Goal: Task Accomplishment & Management: Use online tool/utility

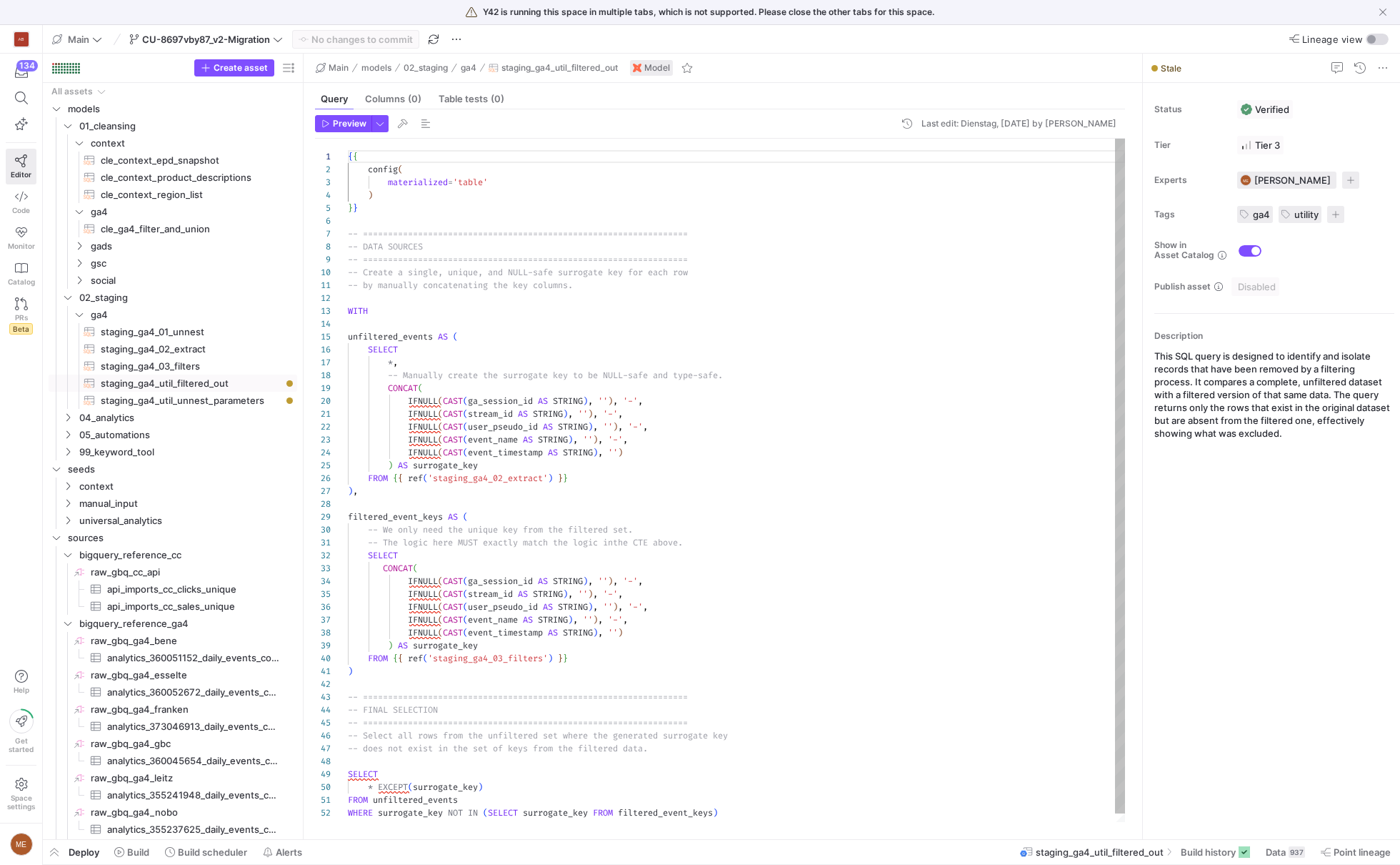
scroll to position [128, 0]
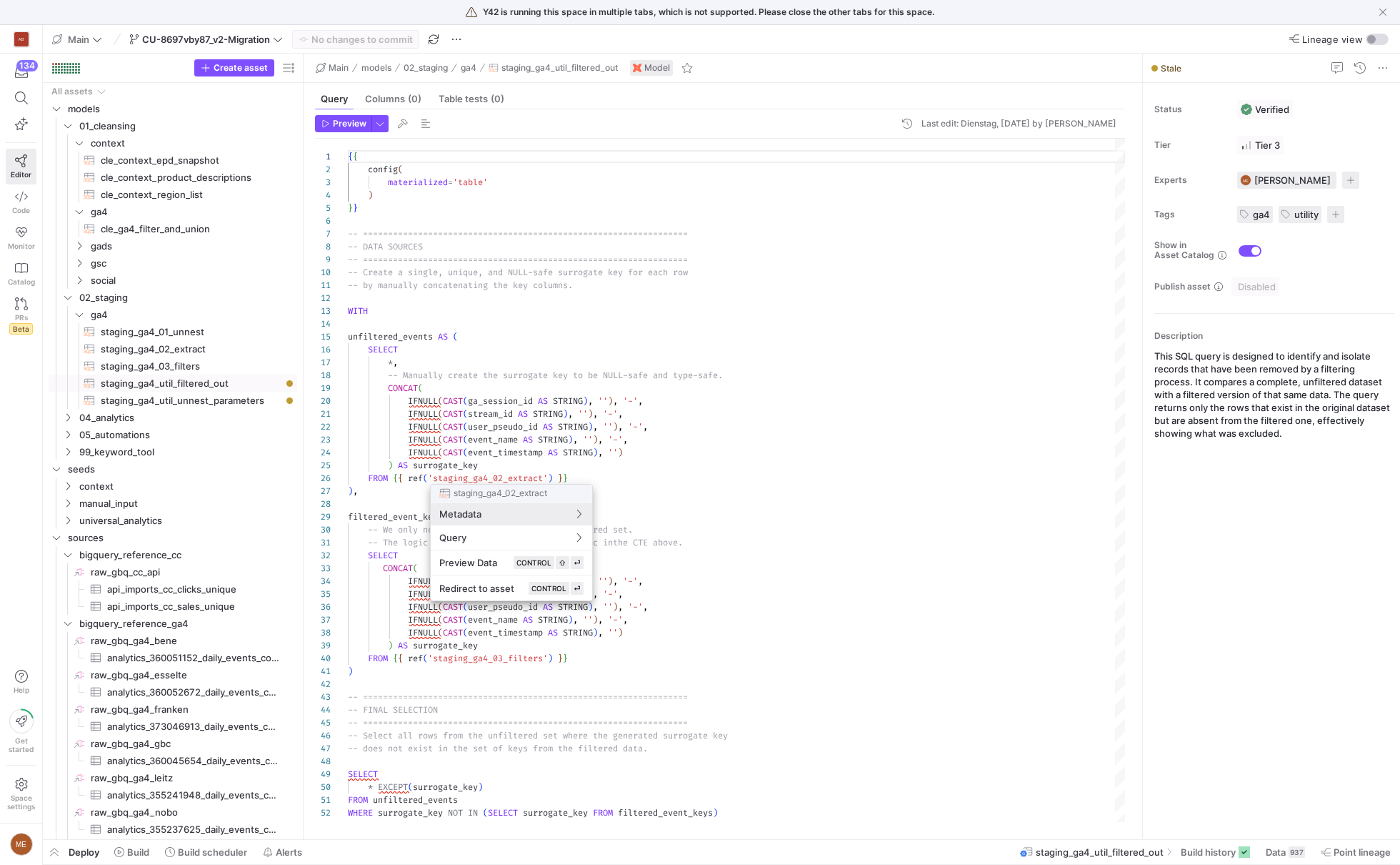
click at [1215, 858] on div at bounding box center [700, 432] width 1400 height 865
click at [191, 235] on span "cle_ga4_filter_and_union​​​​​​​​​​" at bounding box center [191, 228] width 180 height 17
type textarea "-- ================================================================= -- CONFIGU…"
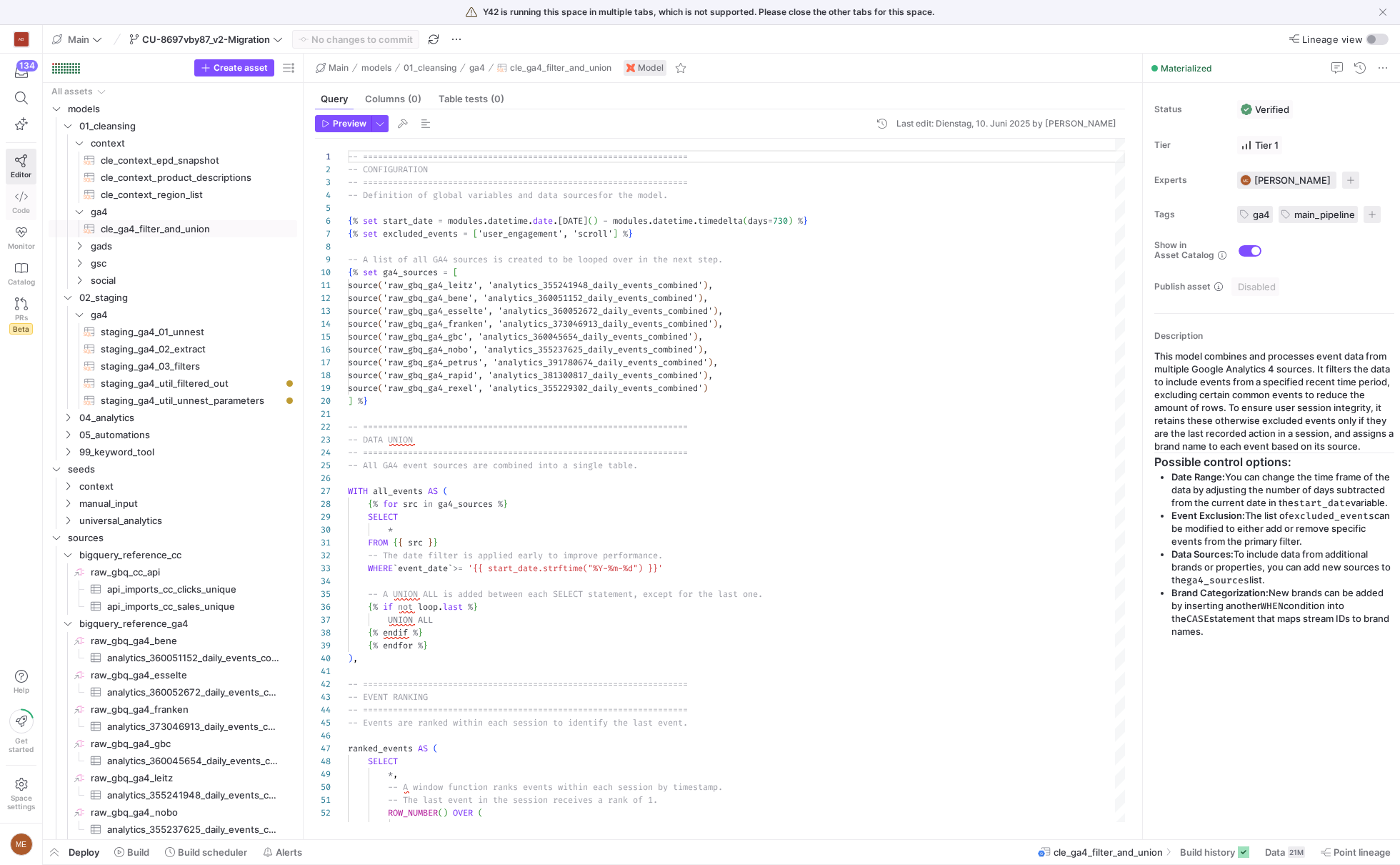
click at [13, 188] on link "Code" at bounding box center [21, 202] width 30 height 36
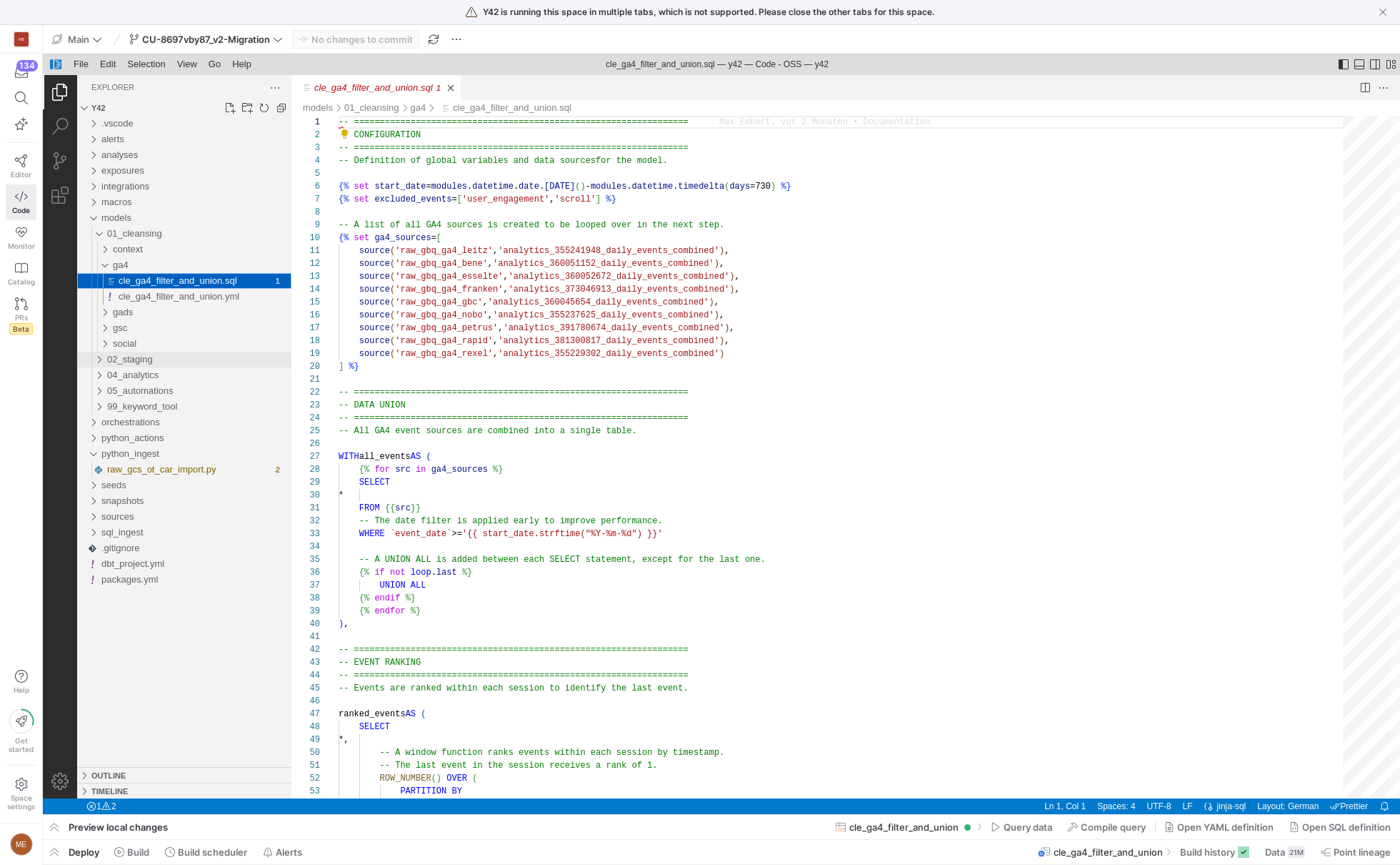
click at [212, 361] on div "02_staging" at bounding box center [200, 360] width 184 height 16
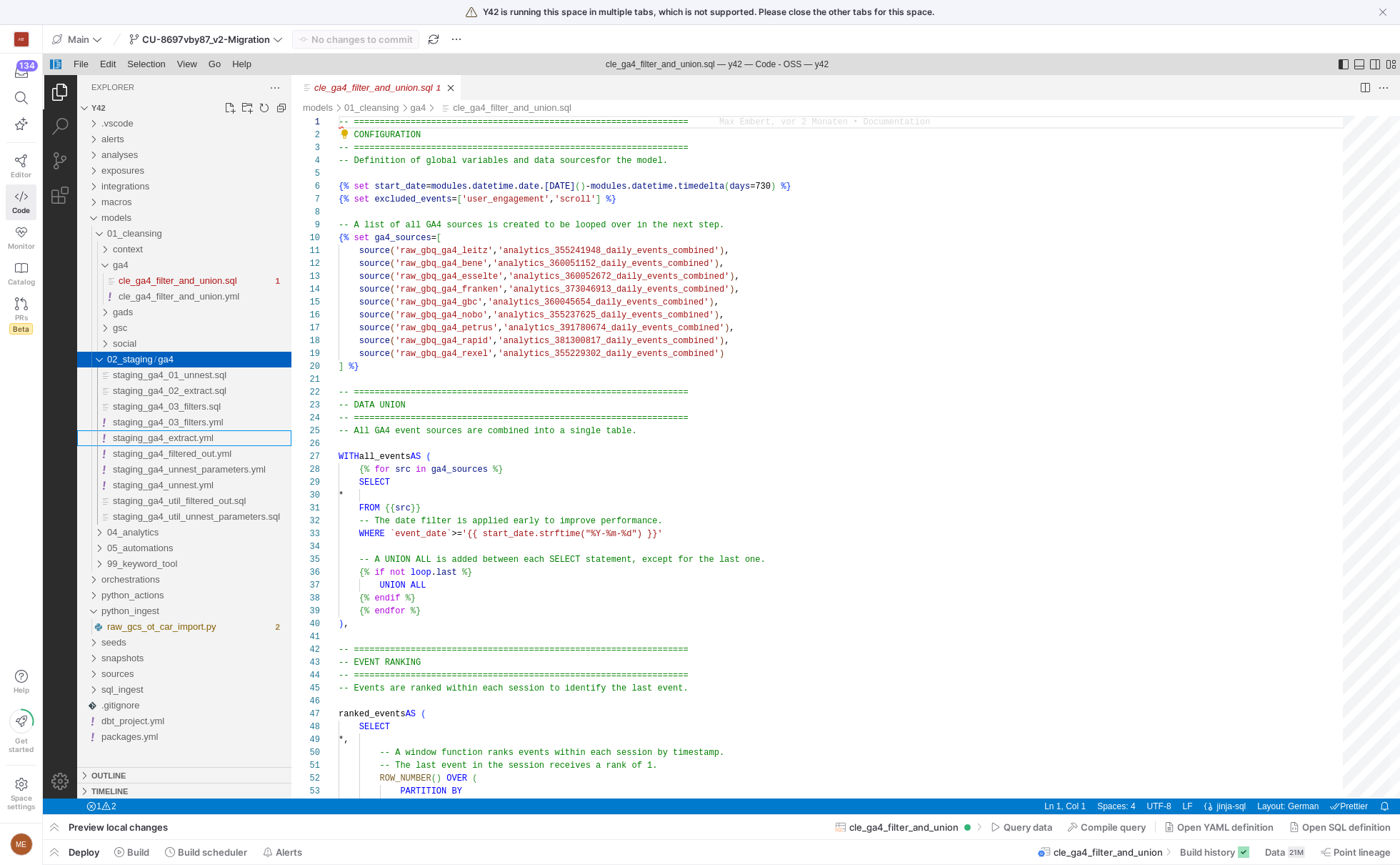
click at [203, 441] on span "staging_ga4_extract.yml" at bounding box center [163, 437] width 101 height 10
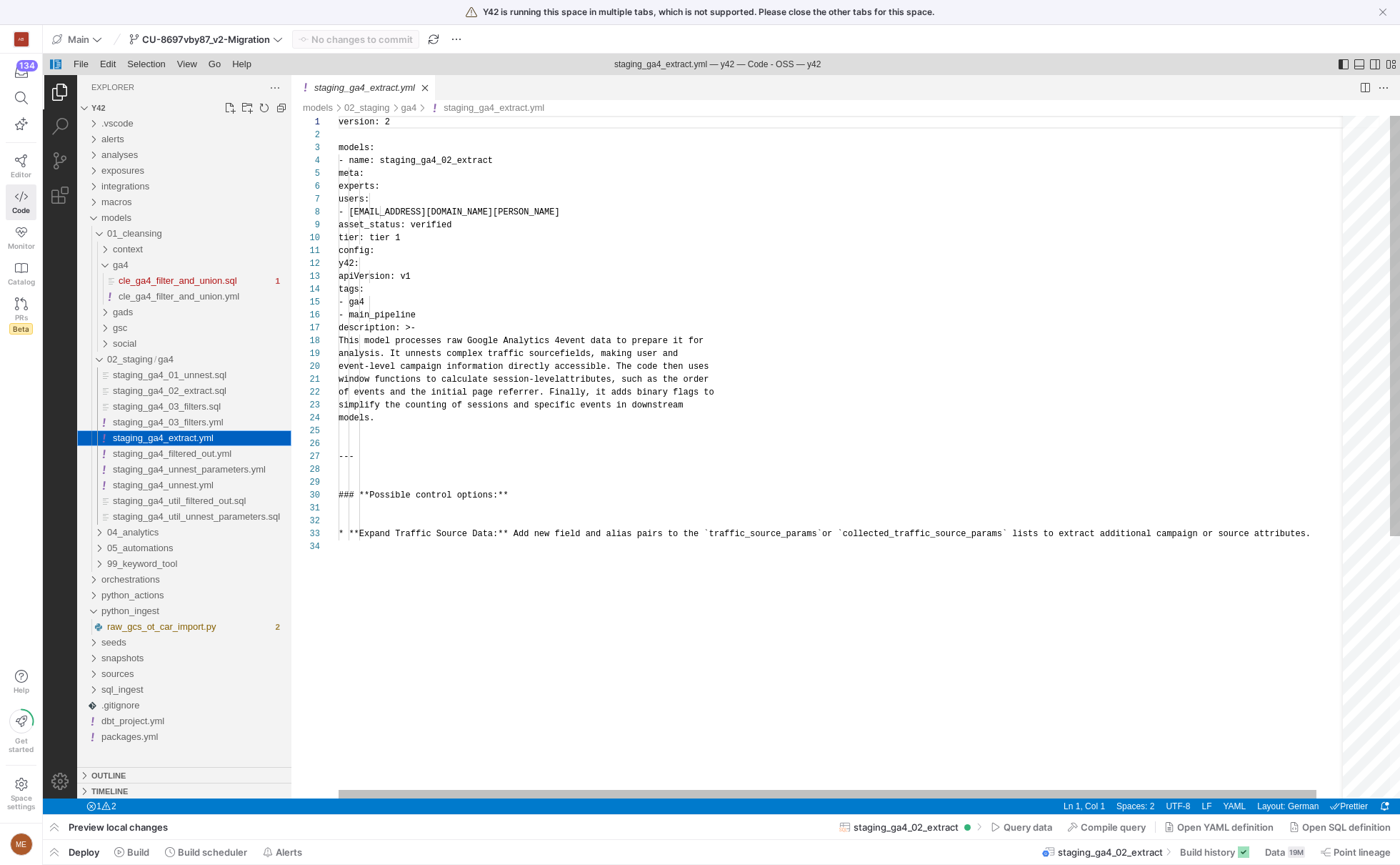
scroll to position [128, 0]
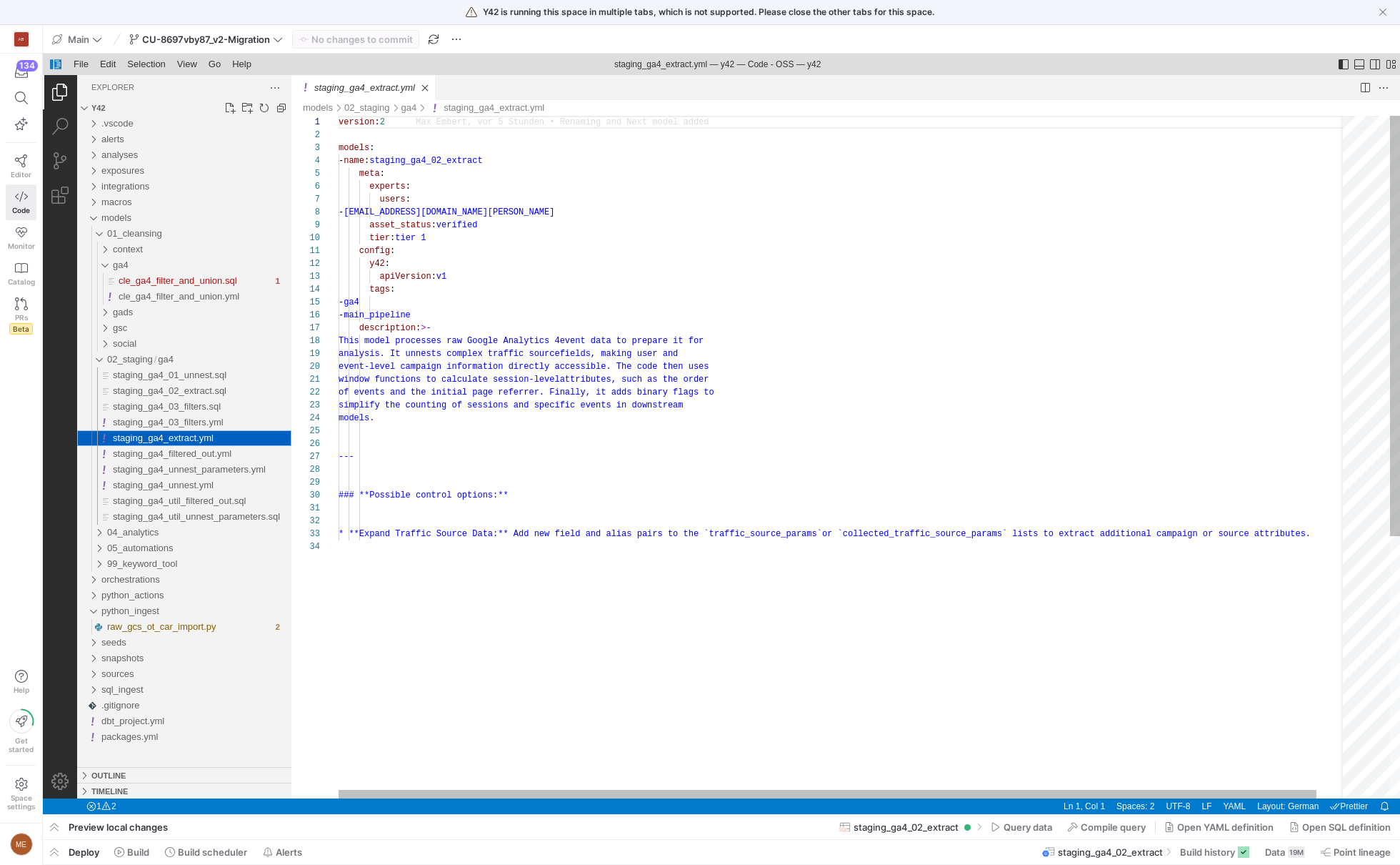
click at [201, 439] on span "staging_ga4_extract.yml" at bounding box center [163, 437] width 101 height 10
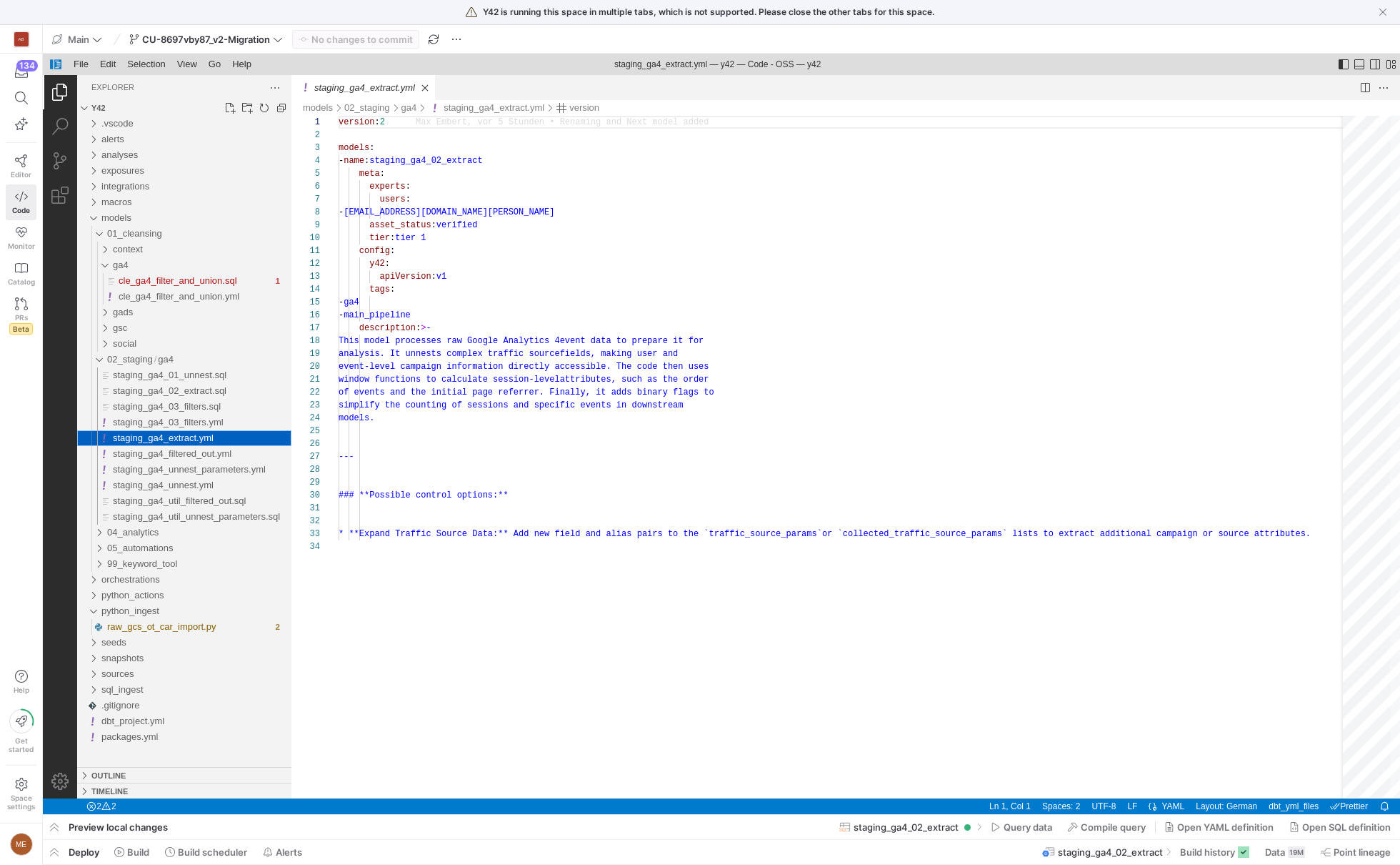
click at [171, 439] on span "staging_ga4_extract.yml" at bounding box center [163, 437] width 101 height 10
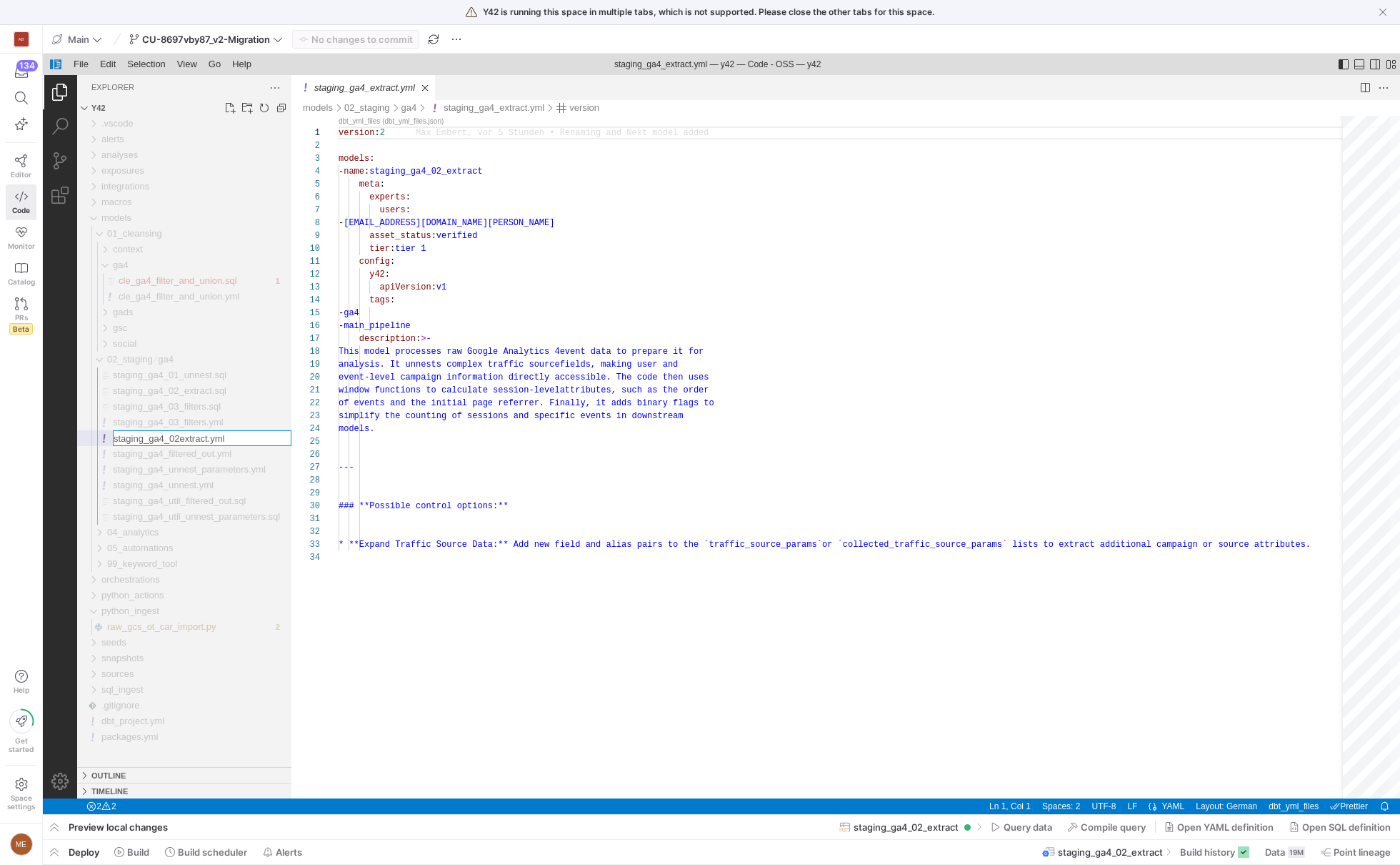
type input "staging_ga4_02_extract.yml"
type input "staging_ga4_util_filtered_out.yml"
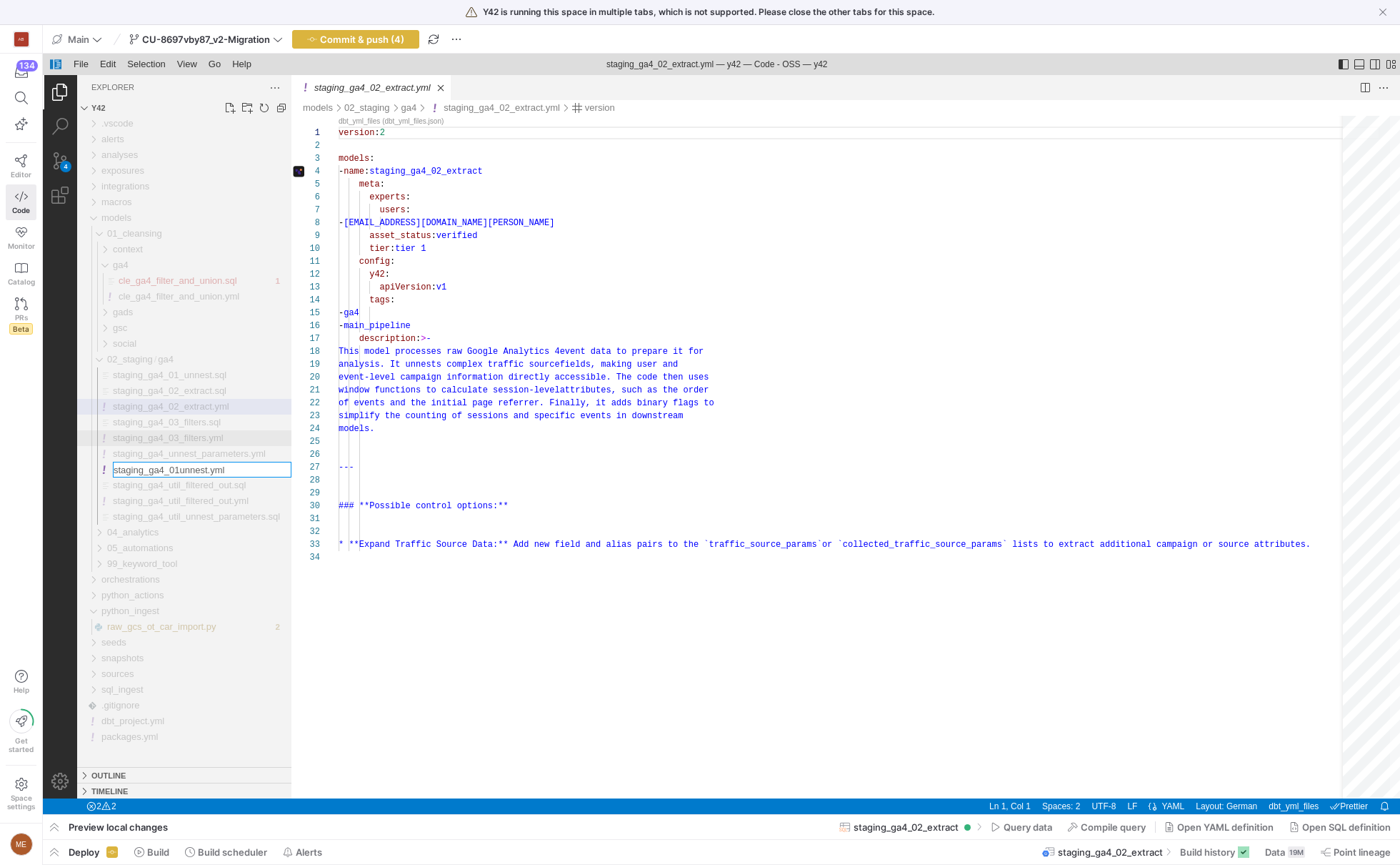
type input "staging_ga4_01_unnest.yml"
type input "staging_ga4_util_unnest_parameters.yml"
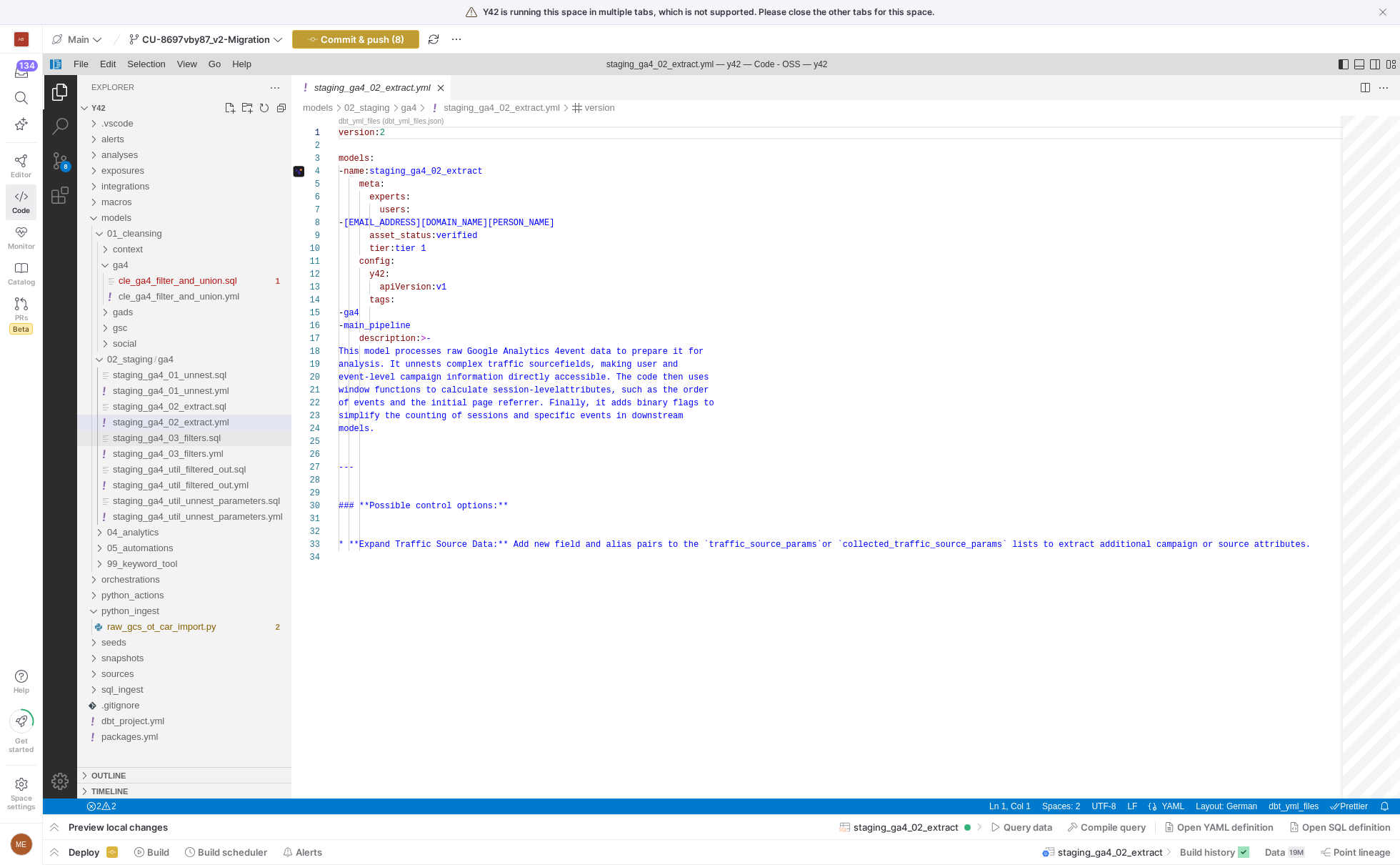
click at [378, 38] on span "Commit & push (8)" at bounding box center [362, 39] width 83 height 11
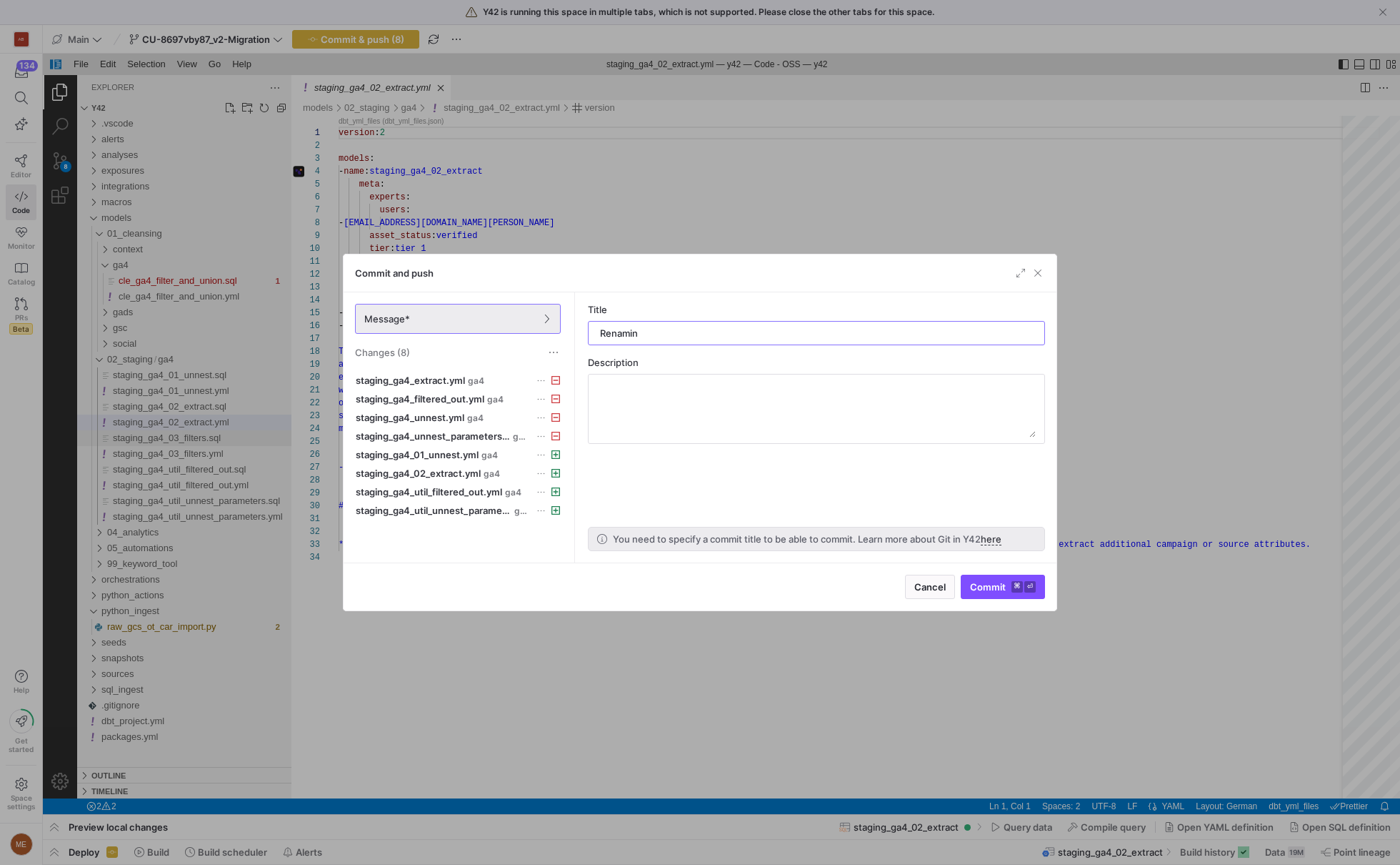
type input "Renaming"
click at [448, 431] on span "staging_ga4_unnest_parameters.yml" at bounding box center [433, 436] width 155 height 11
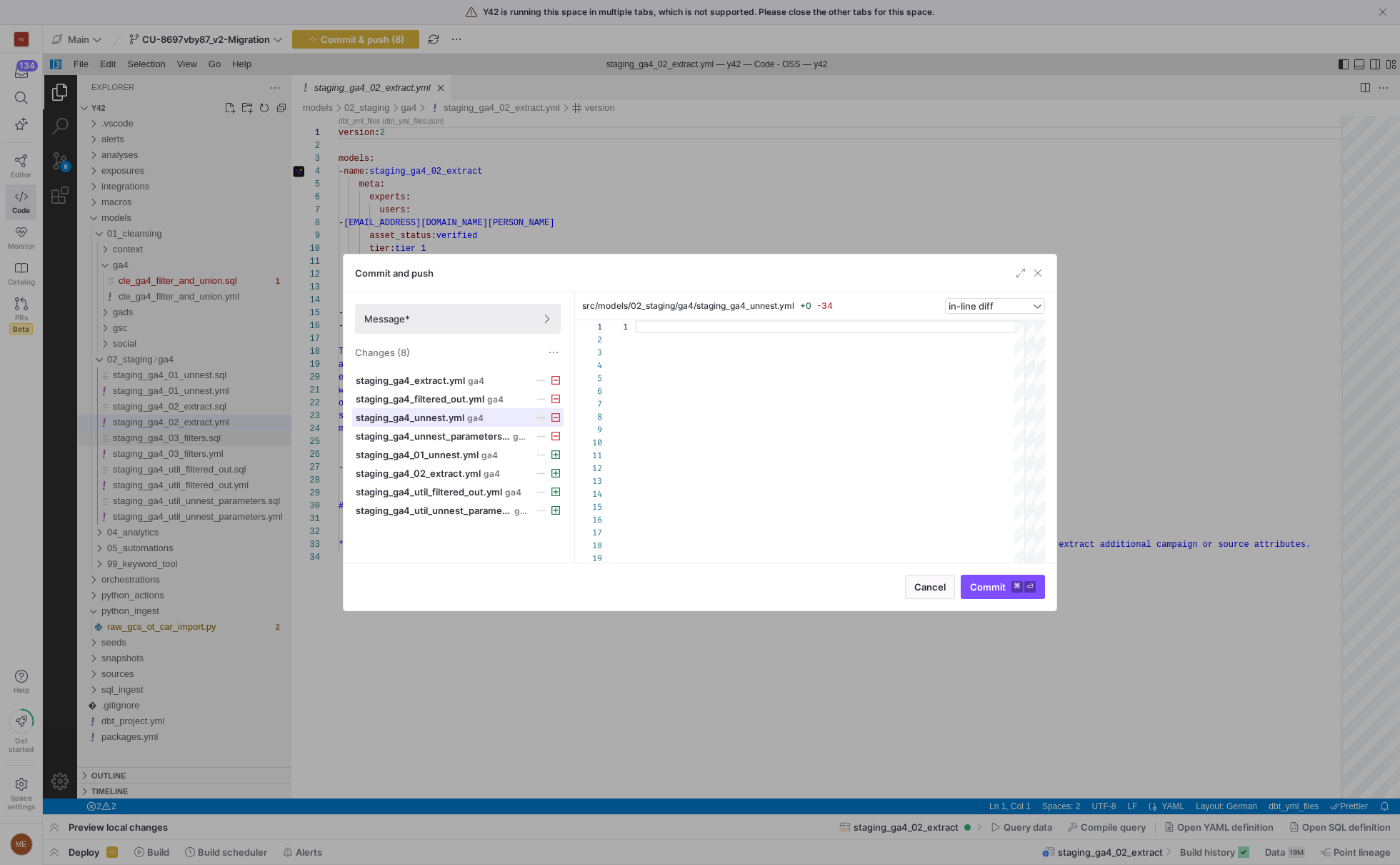
click at [470, 411] on div "staging_ga4_unnest.yml ga4" at bounding box center [442, 417] width 173 height 11
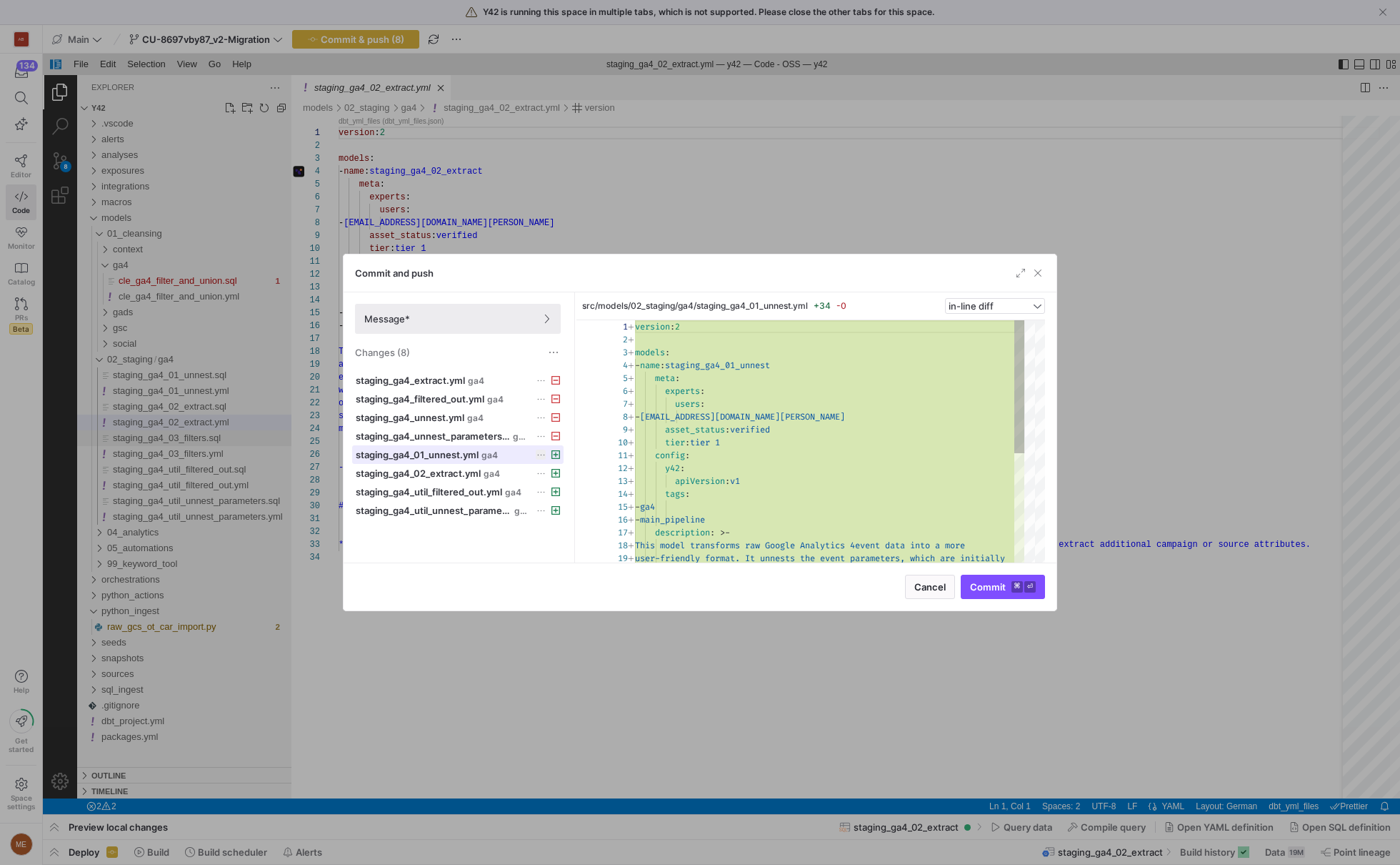
click at [470, 446] on span at bounding box center [458, 454] width 210 height 17
click at [470, 486] on span "staging_ga4_util_filtered_out.yml" at bounding box center [429, 491] width 147 height 11
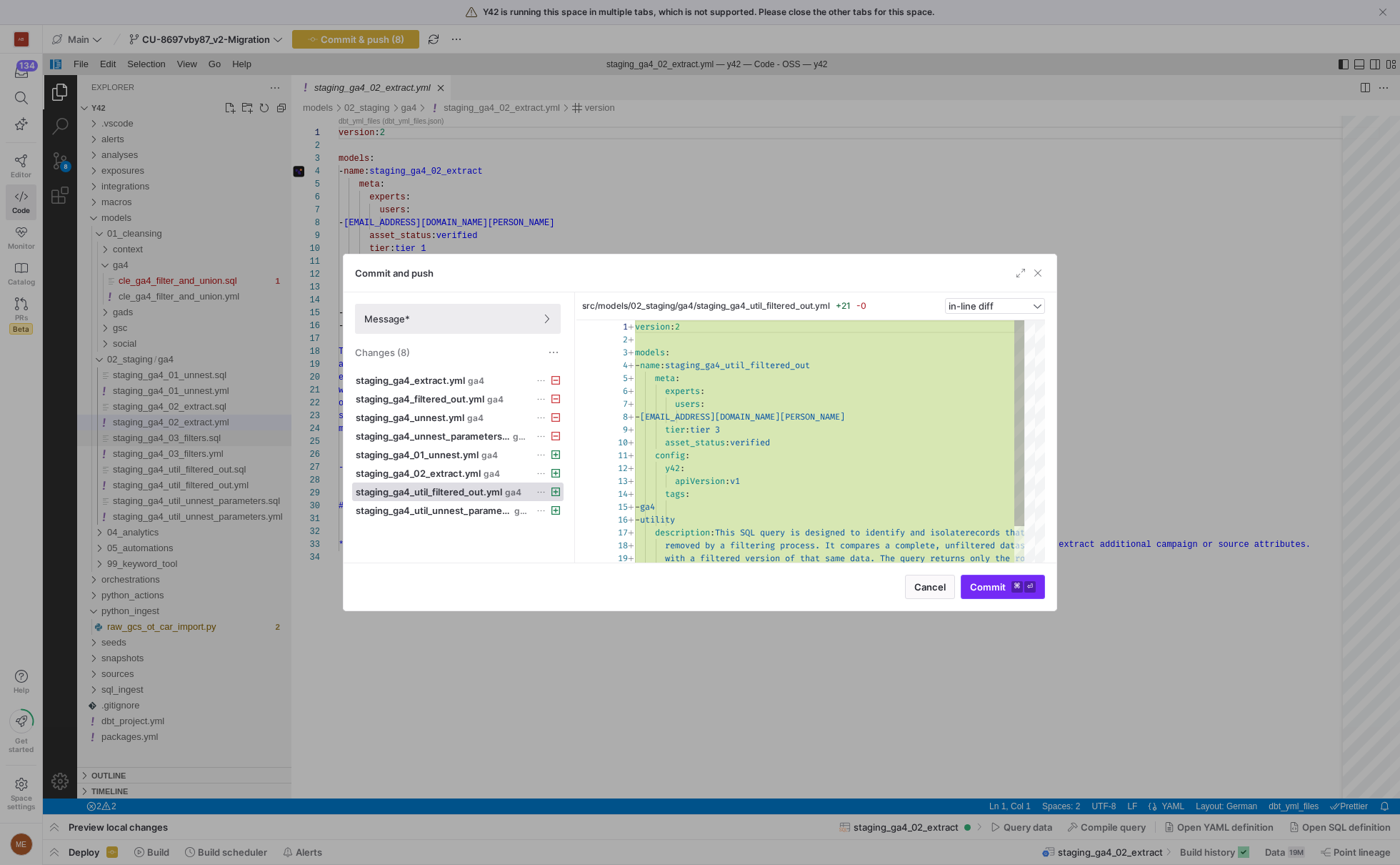
click at [1029, 588] on kbd "⏎" at bounding box center [1030, 587] width 11 height 11
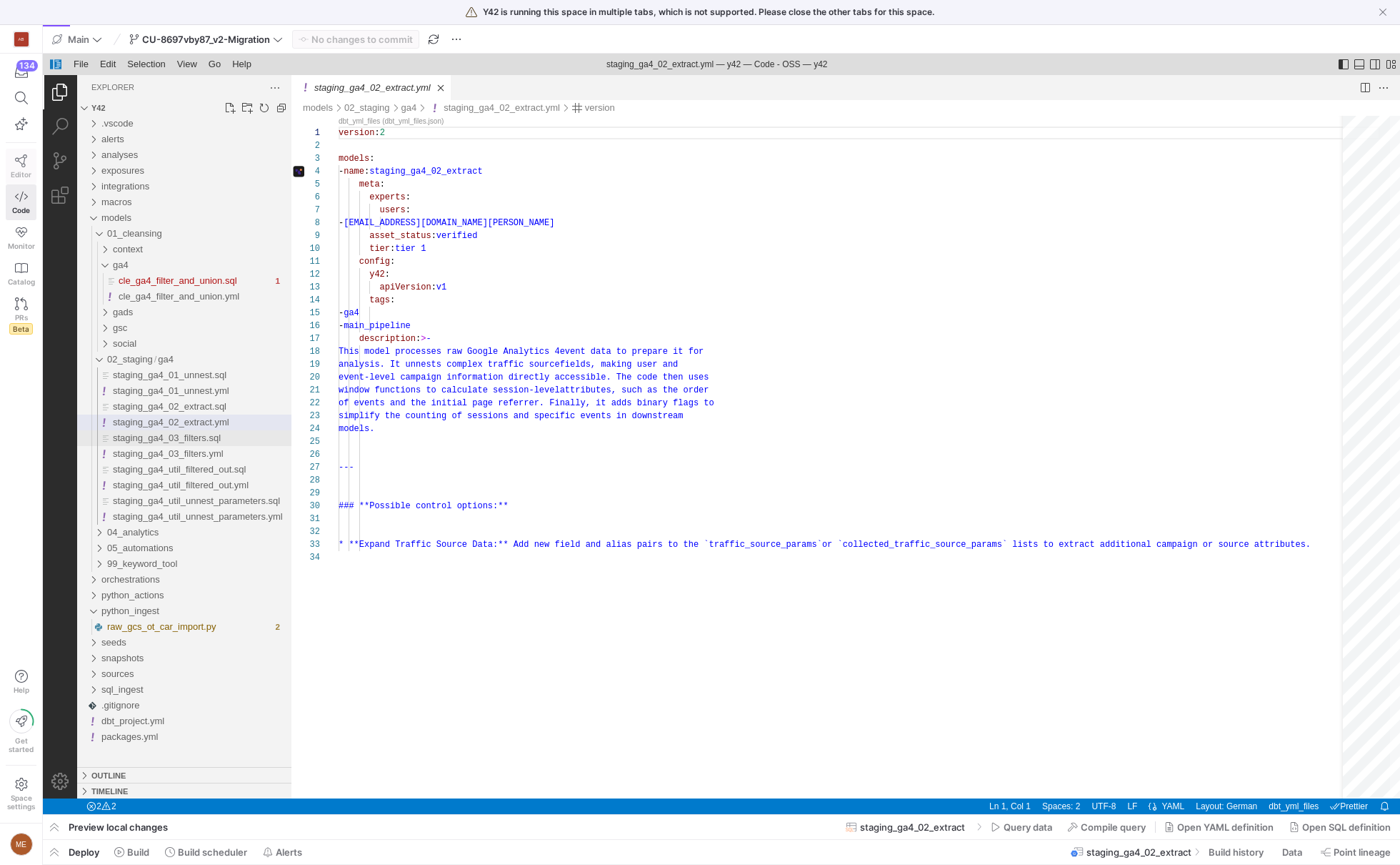
click at [22, 159] on icon at bounding box center [22, 161] width 13 height 13
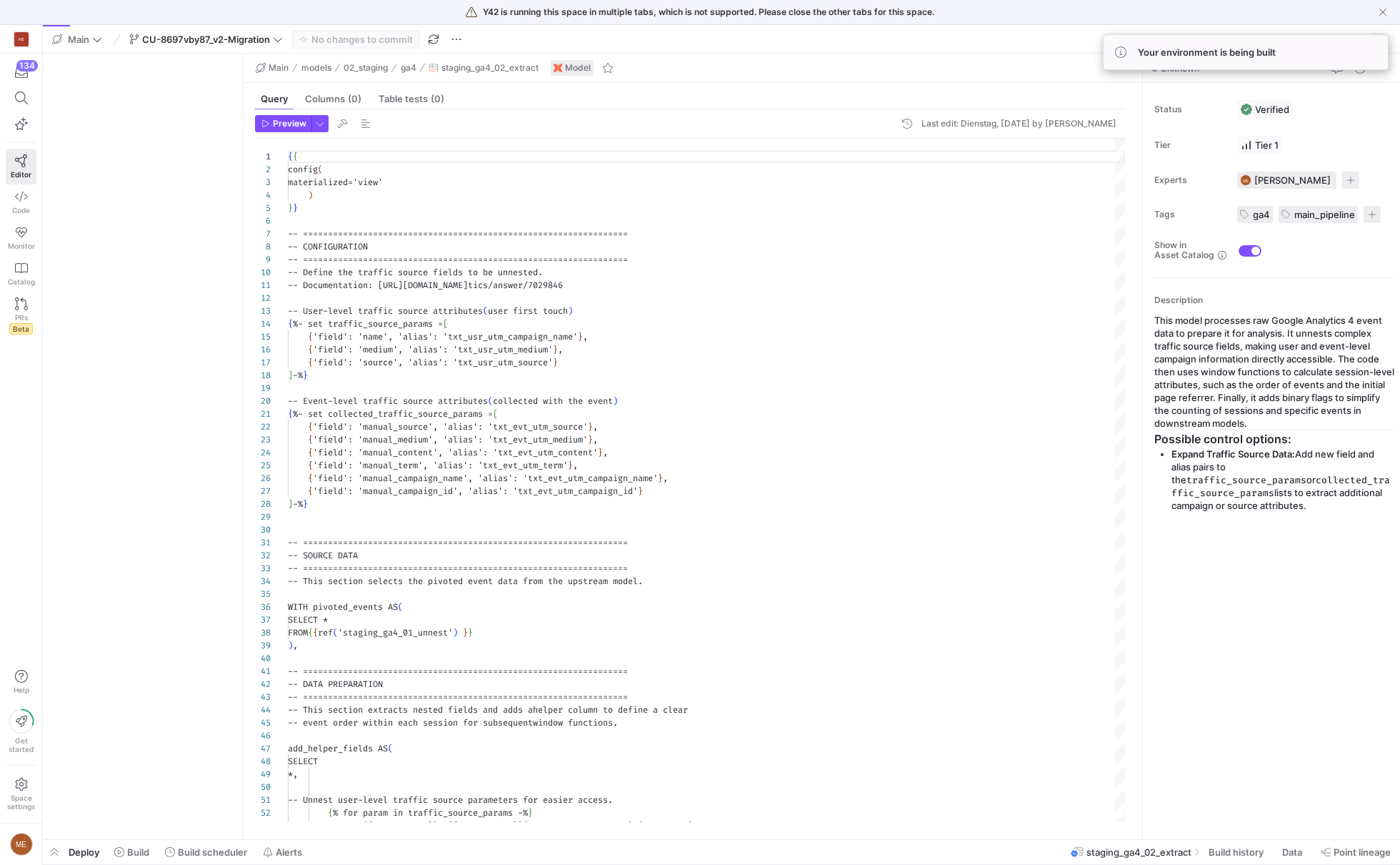
scroll to position [128, 0]
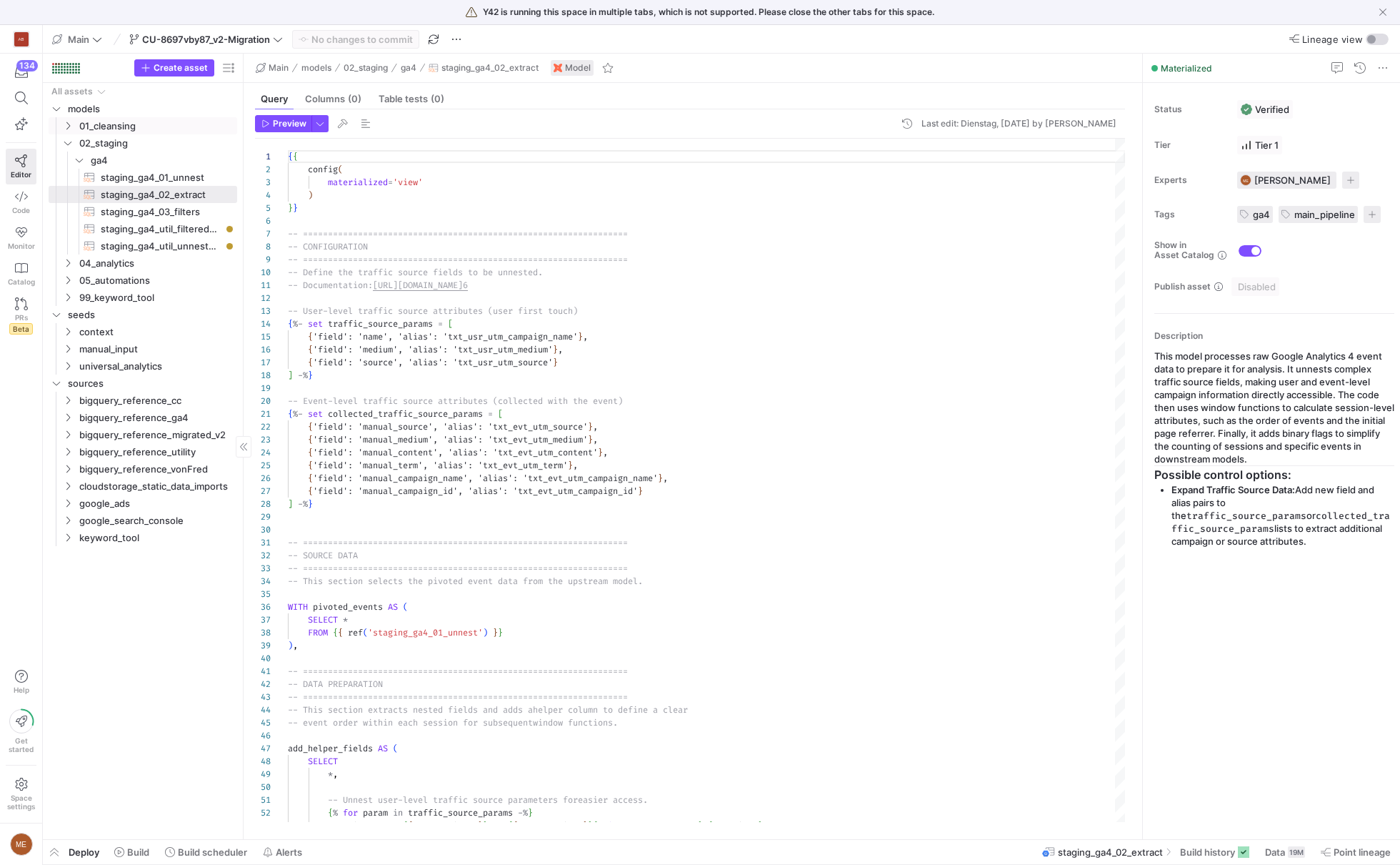
click at [154, 133] on link "01_cleansing" at bounding box center [143, 125] width 188 height 17
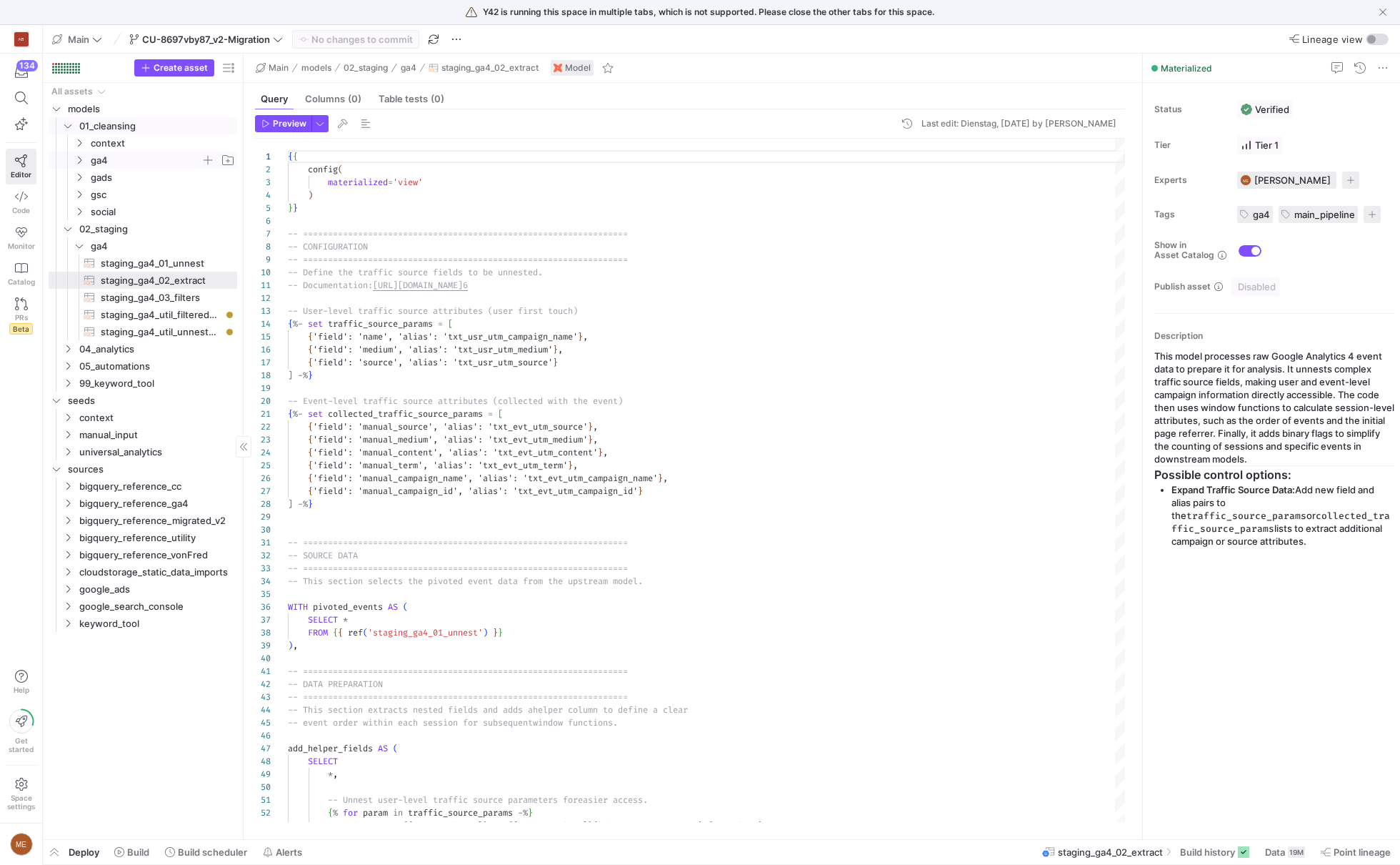
click at [160, 166] on span "ga4" at bounding box center [145, 160] width 110 height 17
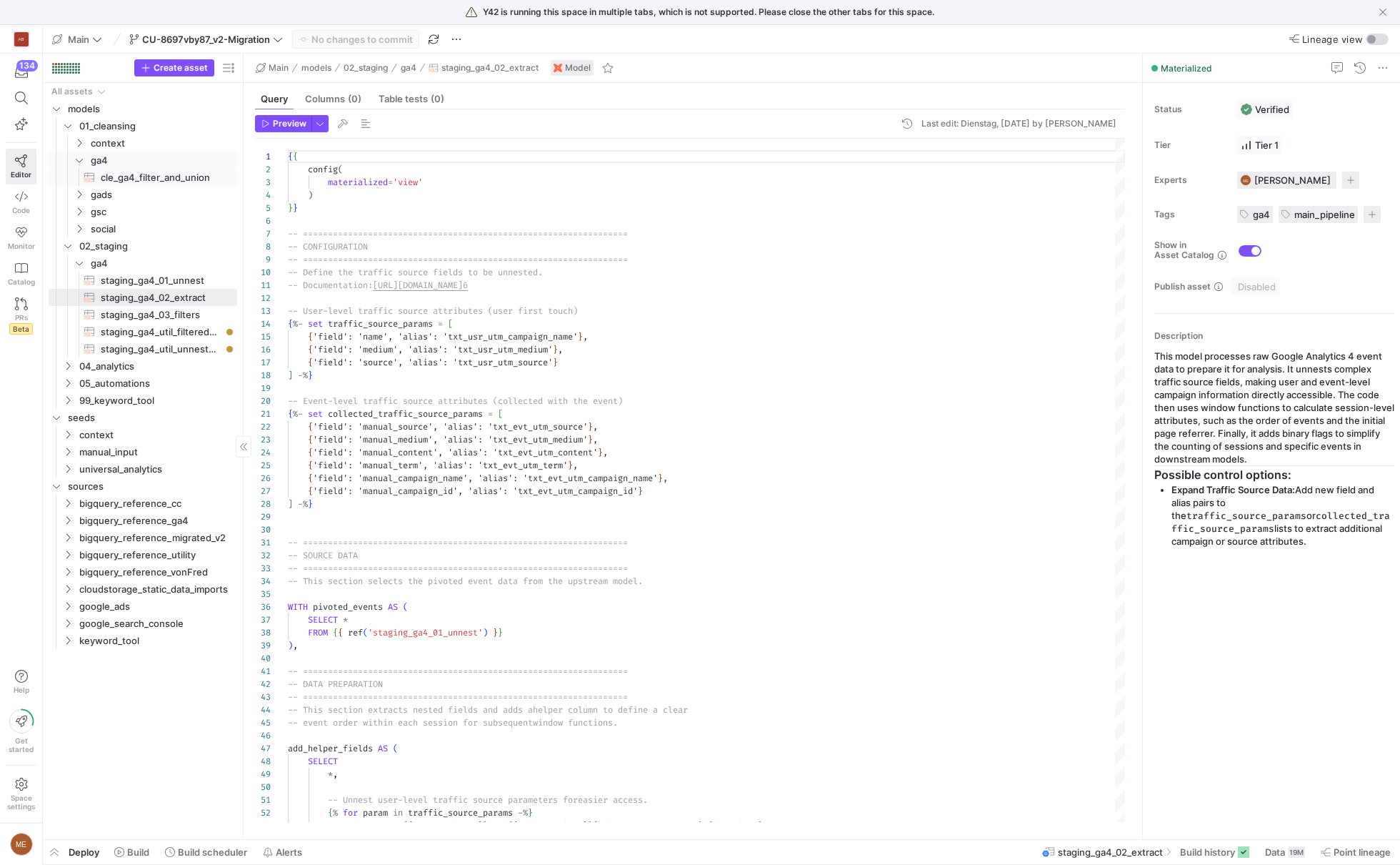
click at [164, 174] on span "cle_ga4_filter_and_union​​​​​​​​​​" at bounding box center [161, 177] width 120 height 17
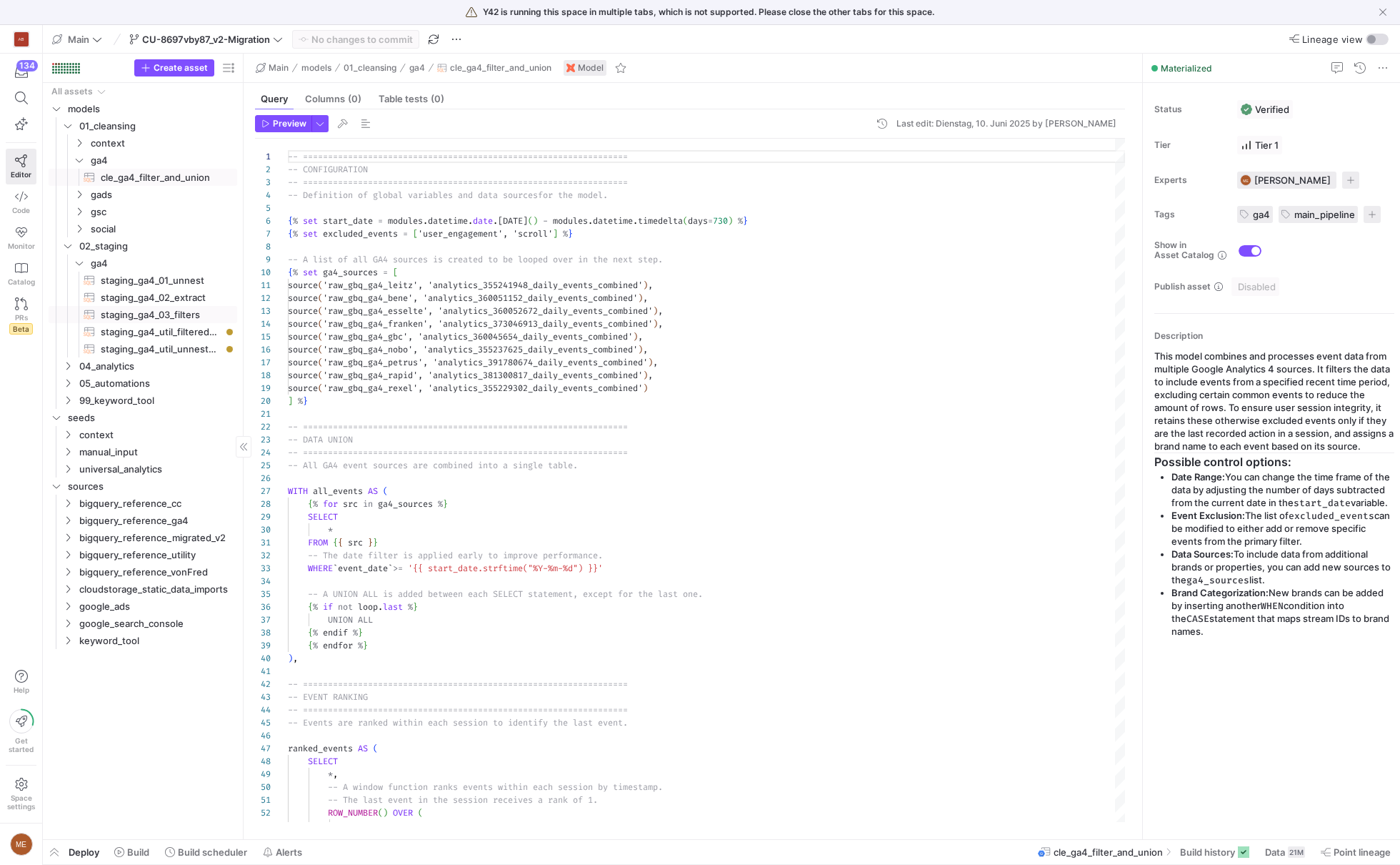
click at [186, 319] on span "staging_ga4_03_filters​​​​​​​​​​" at bounding box center [161, 314] width 120 height 17
type textarea "{{ config( materialized='view' ) }} -- ========================================…"
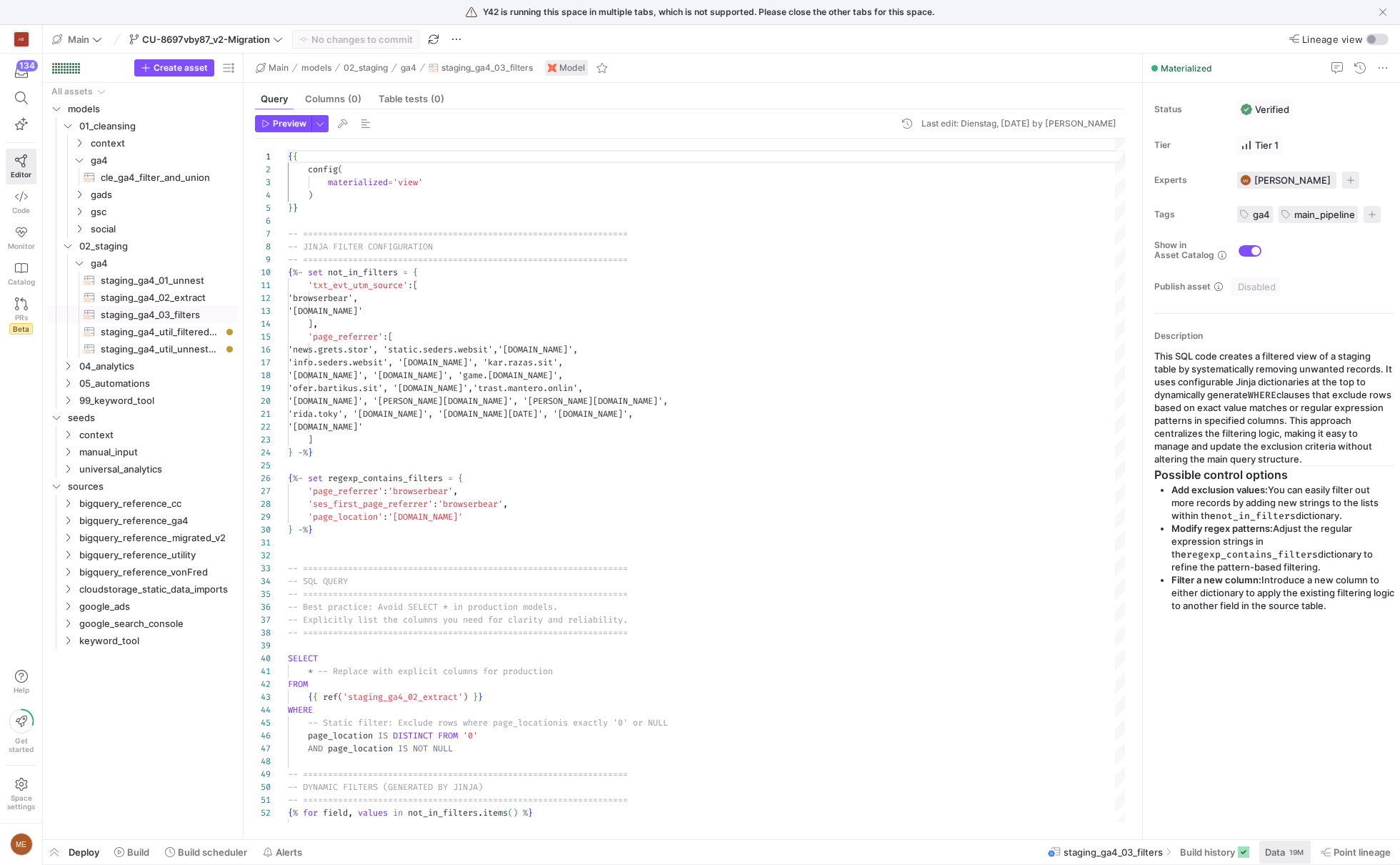
click at [1292, 851] on div "19M" at bounding box center [1296, 851] width 17 height 11
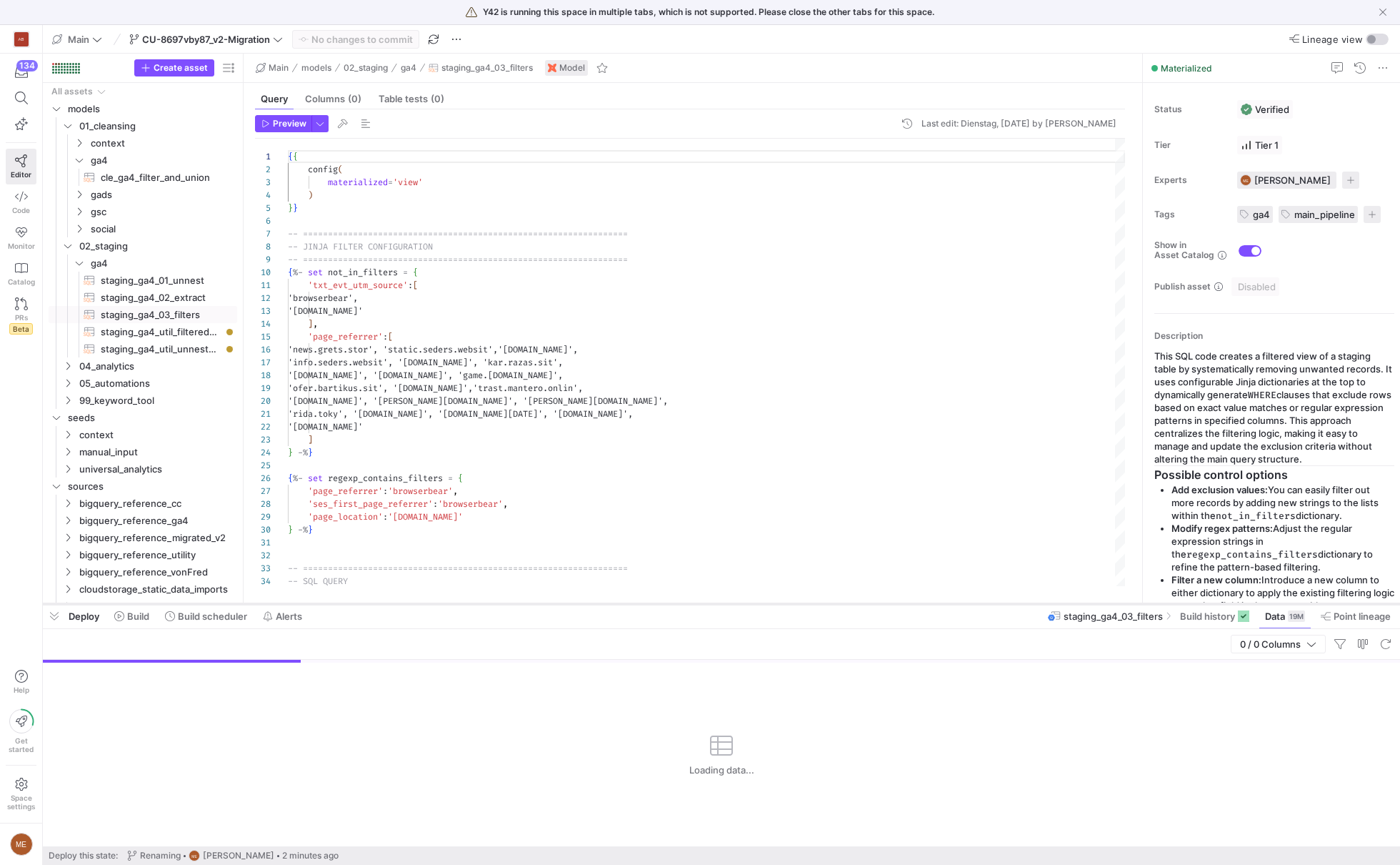
click at [1210, 605] on div at bounding box center [721, 604] width 1358 height 6
click at [1208, 616] on span "Build history" at bounding box center [1208, 616] width 55 height 11
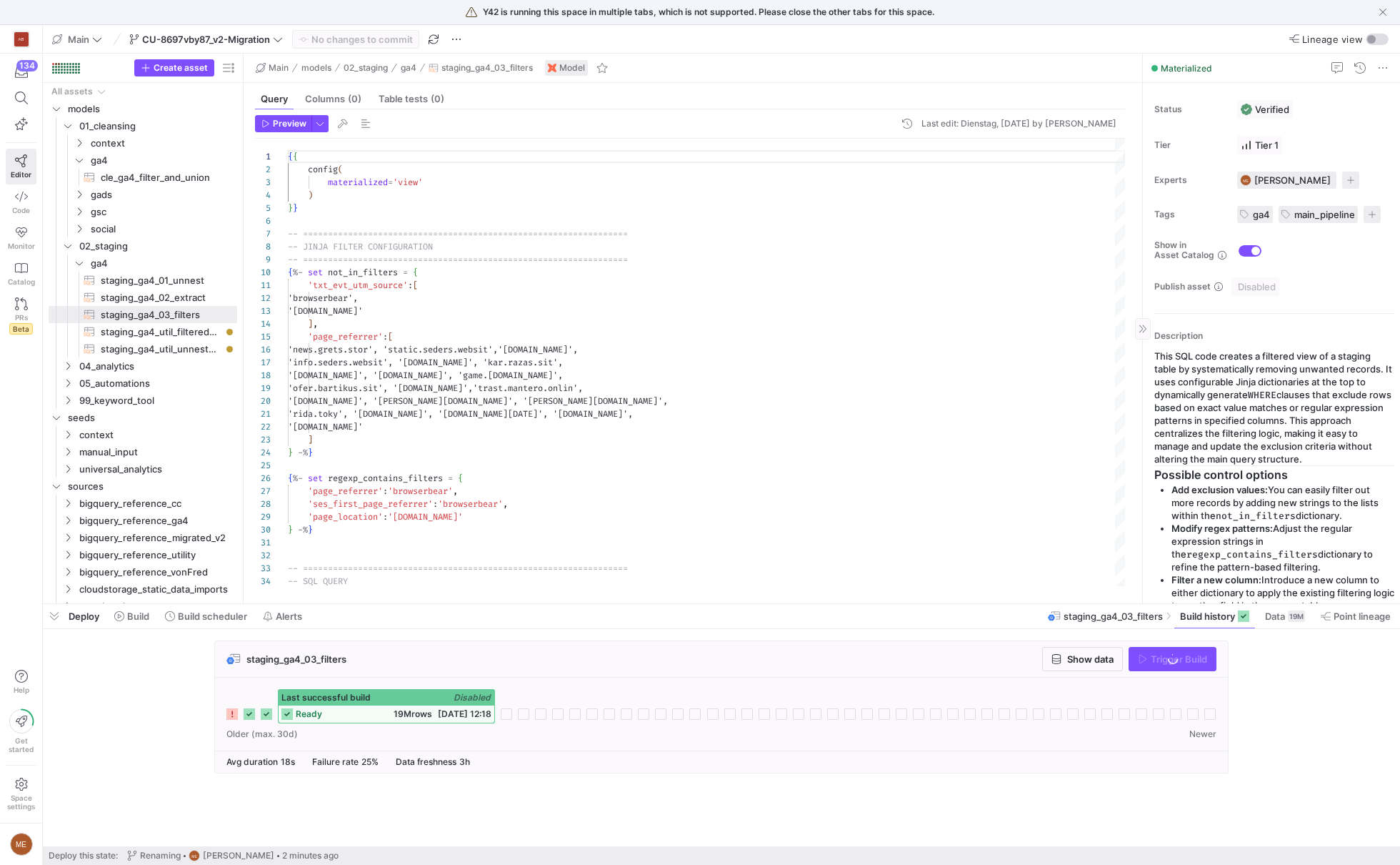
scroll to position [17, 0]
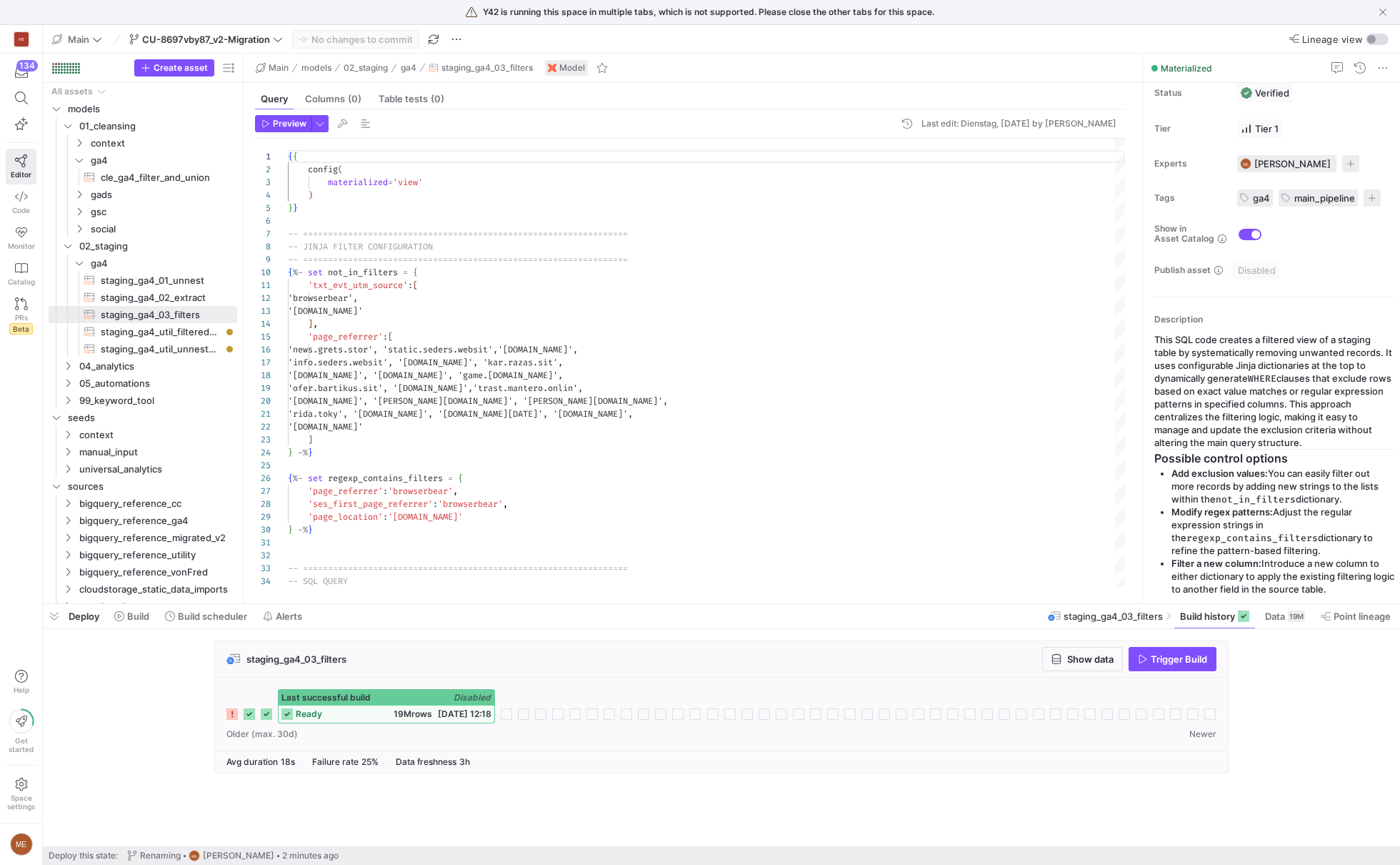
click at [414, 702] on div "Last successful build Disabled" at bounding box center [386, 697] width 216 height 16
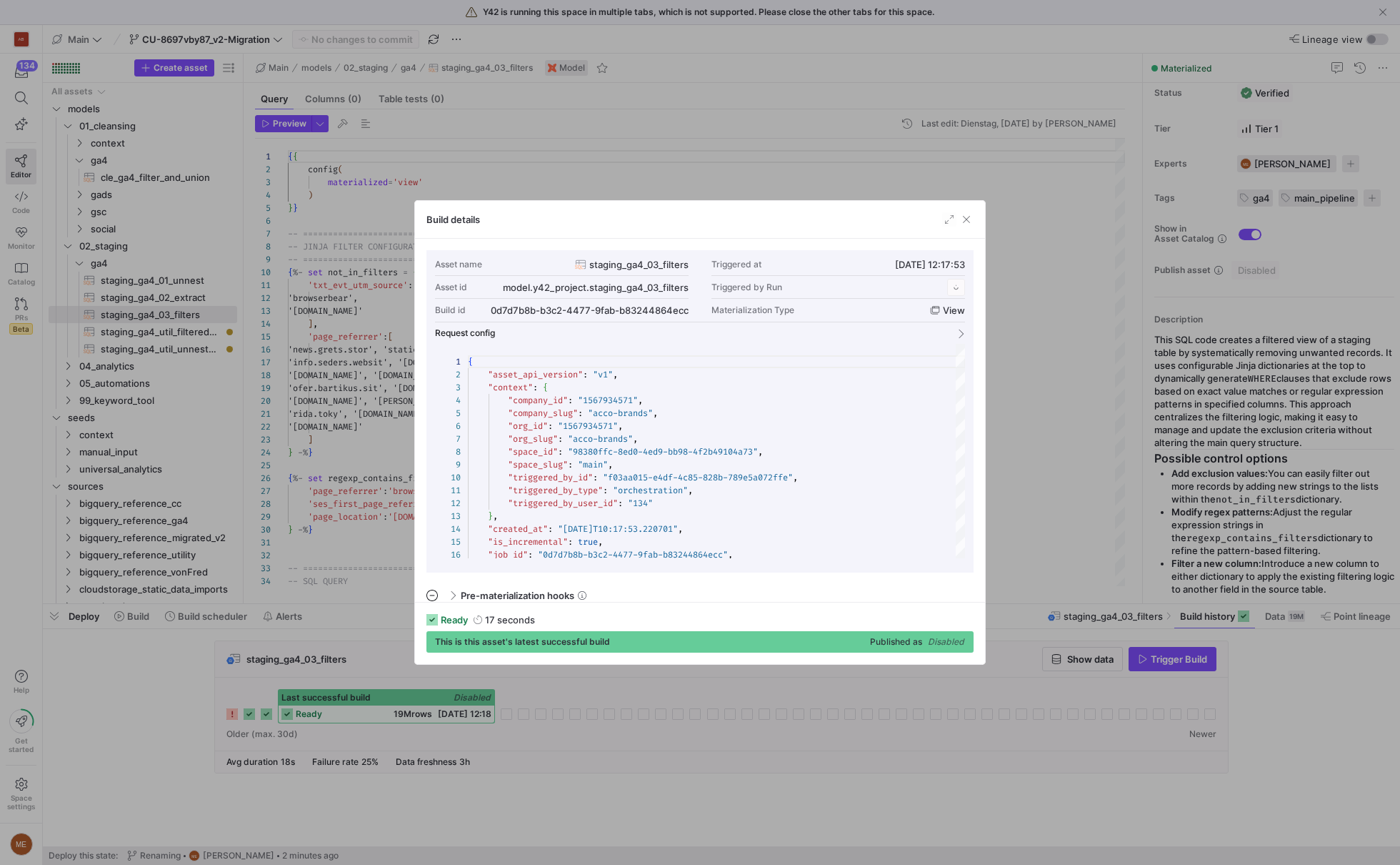
scroll to position [128, 0]
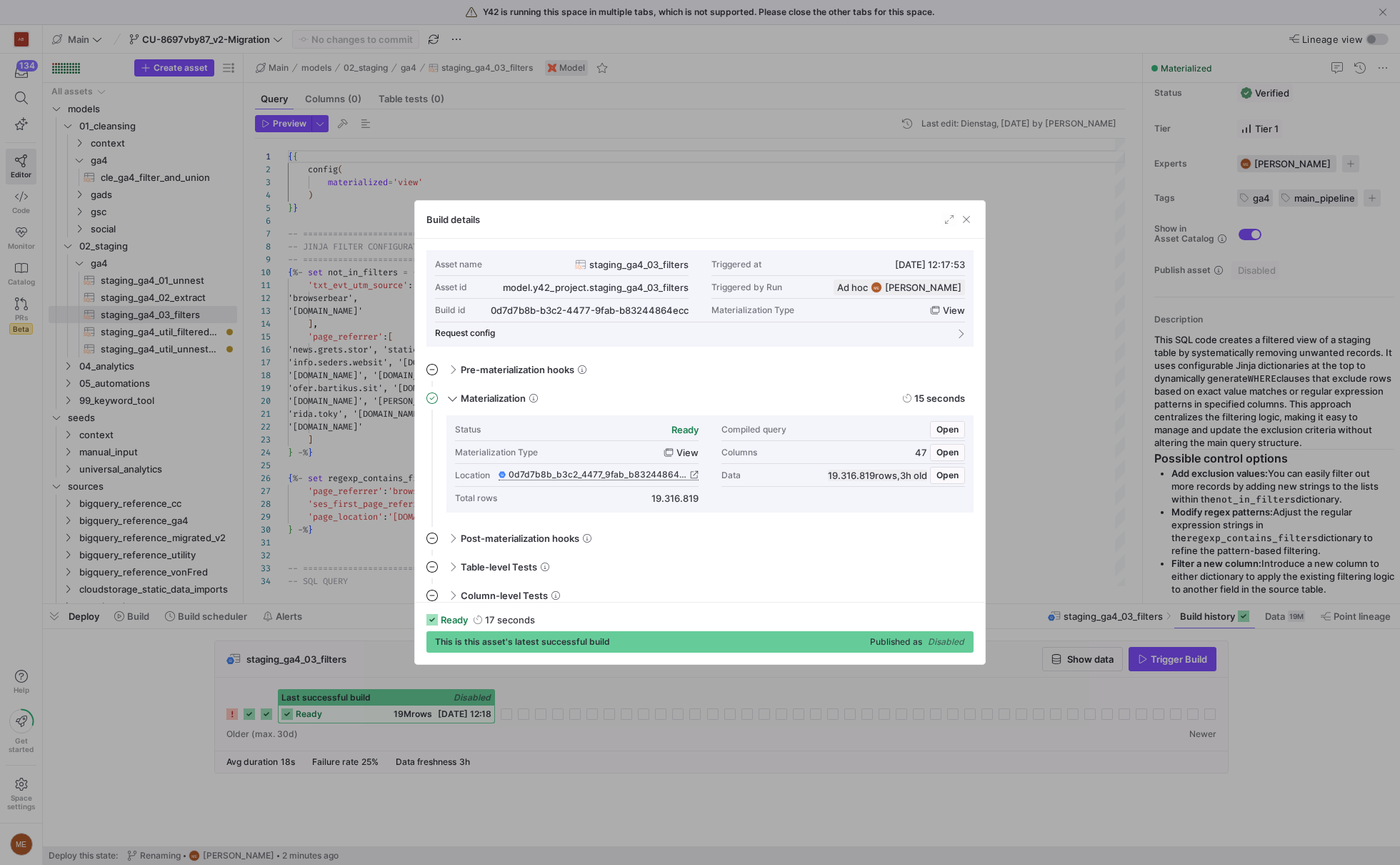
click at [634, 471] on span "0d7d7b8b_b3c2_4477_9fab_b83244864ecc" at bounding box center [598, 475] width 179 height 10
click at [470, 123] on div at bounding box center [700, 432] width 1400 height 865
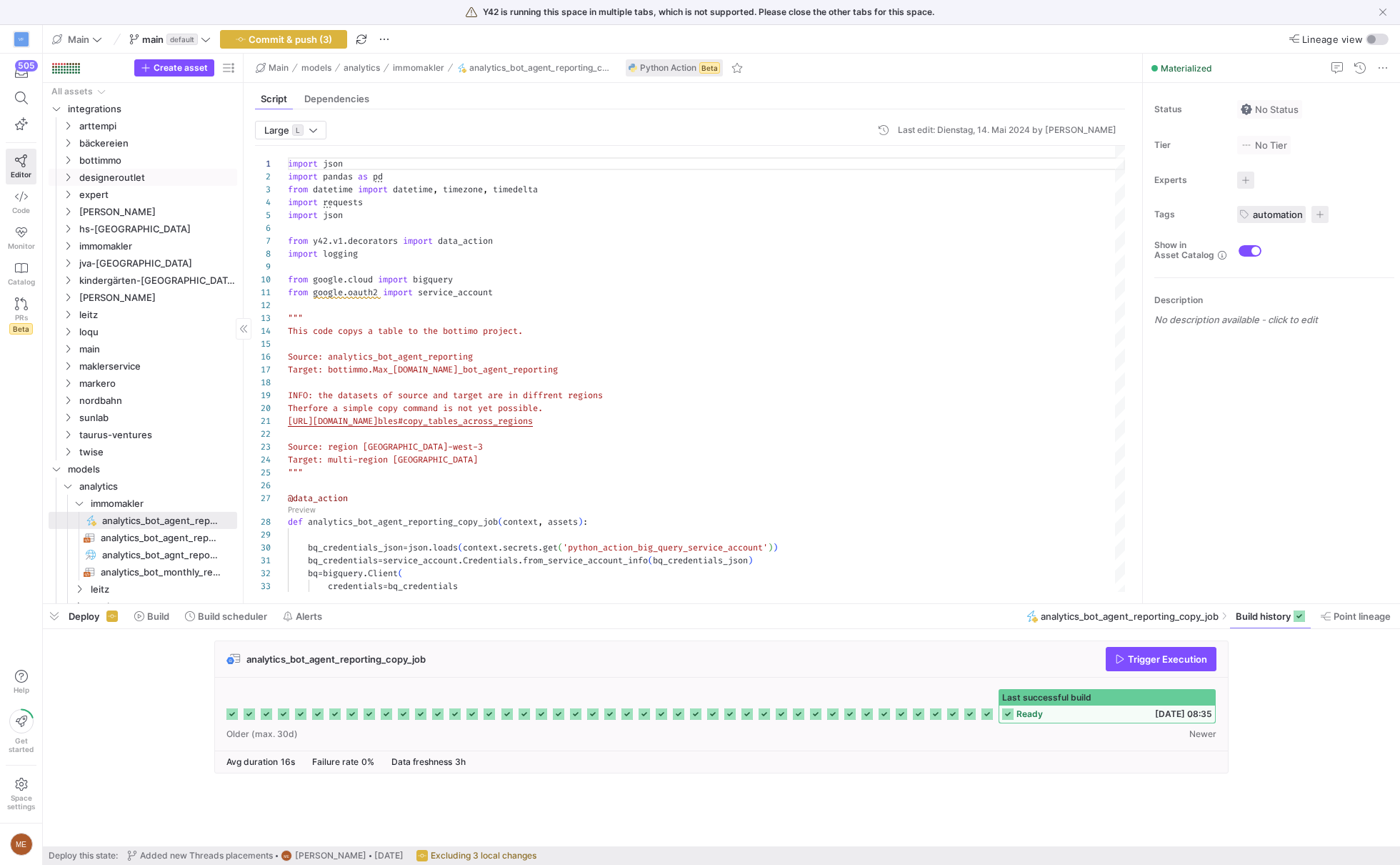
scroll to position [128, 0]
click at [114, 352] on span "main" at bounding box center [140, 349] width 122 height 17
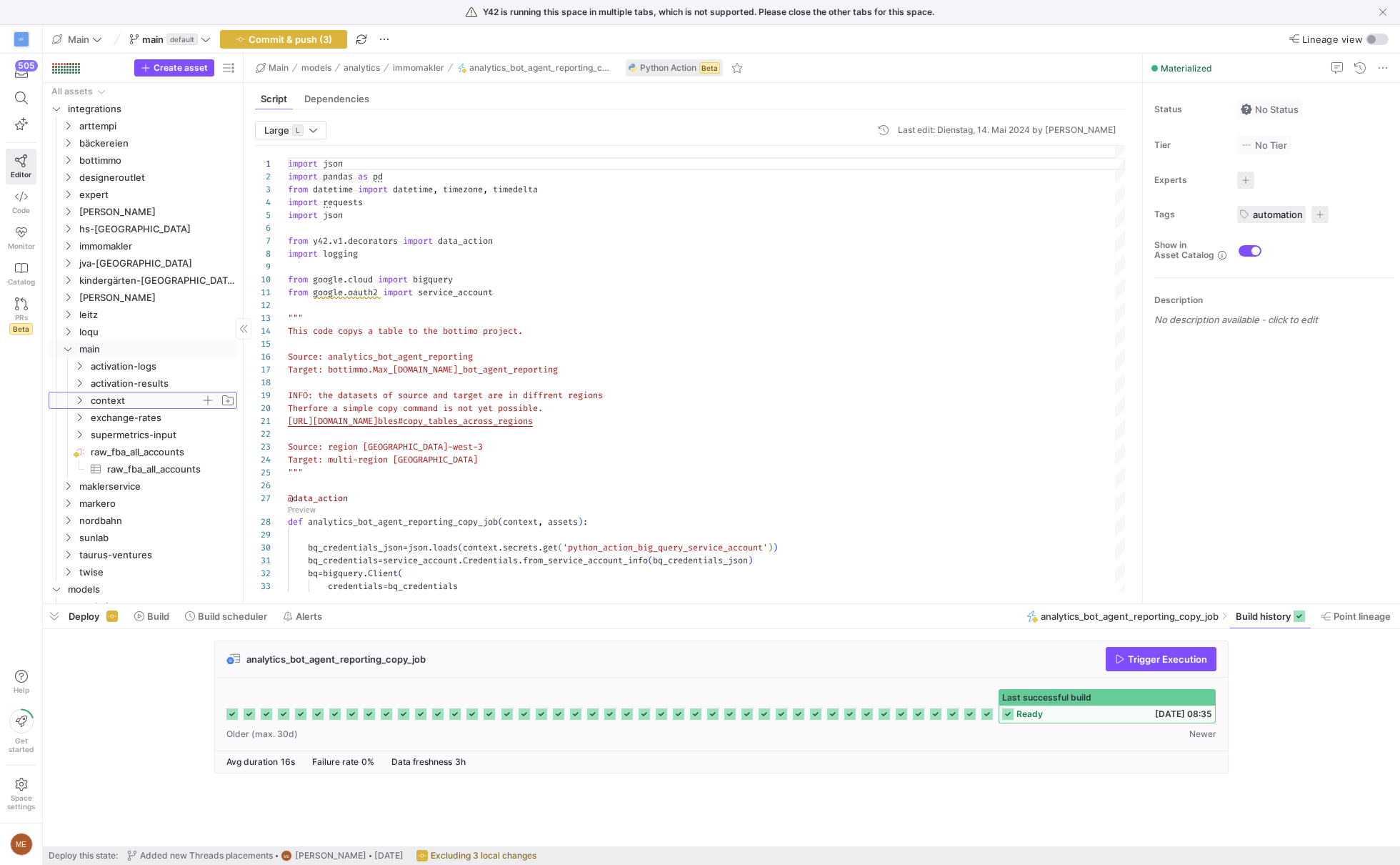
click at [115, 398] on span "context" at bounding box center [145, 400] width 110 height 17
click at [138, 439] on span "Hashtag_Assignments​​​​​​​​​" at bounding box center [169, 435] width 102 height 17
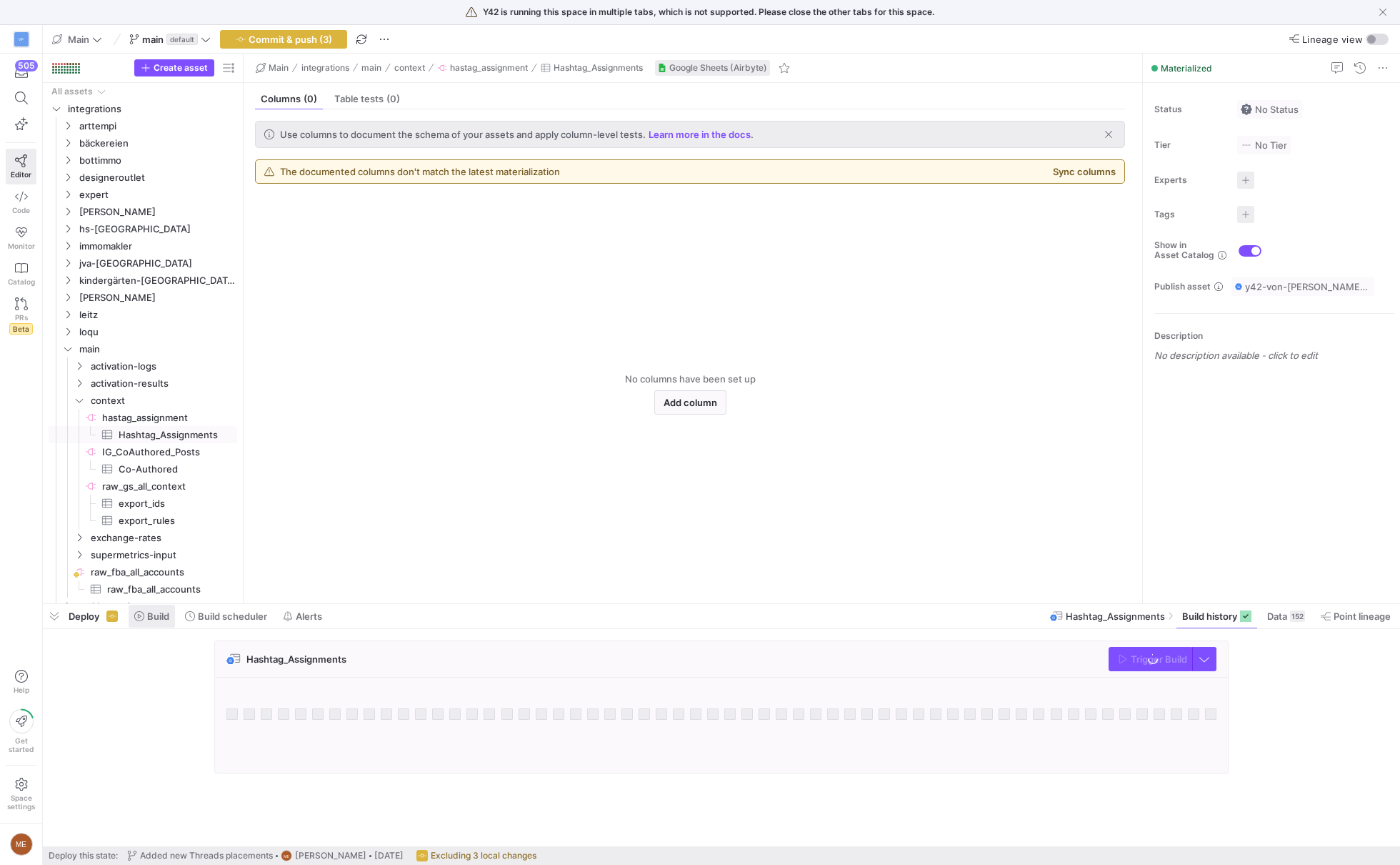
click at [161, 614] on span "Build" at bounding box center [159, 616] width 22 height 11
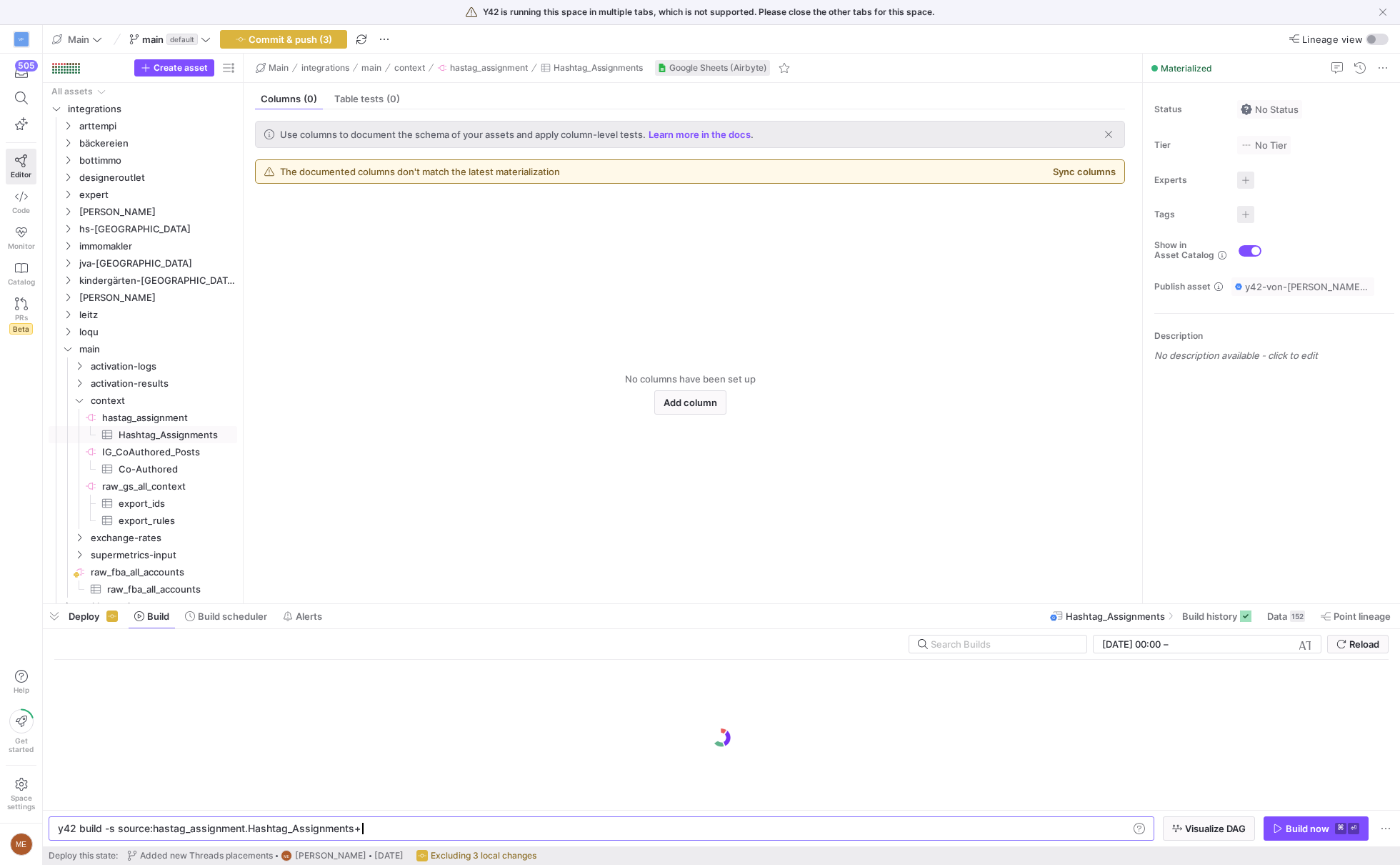
scroll to position [0, 299]
type textarea "y42 build -s source:hastag_assignment.Hashtag_Assignments+"
click at [1225, 825] on span "Visualize DAG" at bounding box center [1216, 828] width 61 height 11
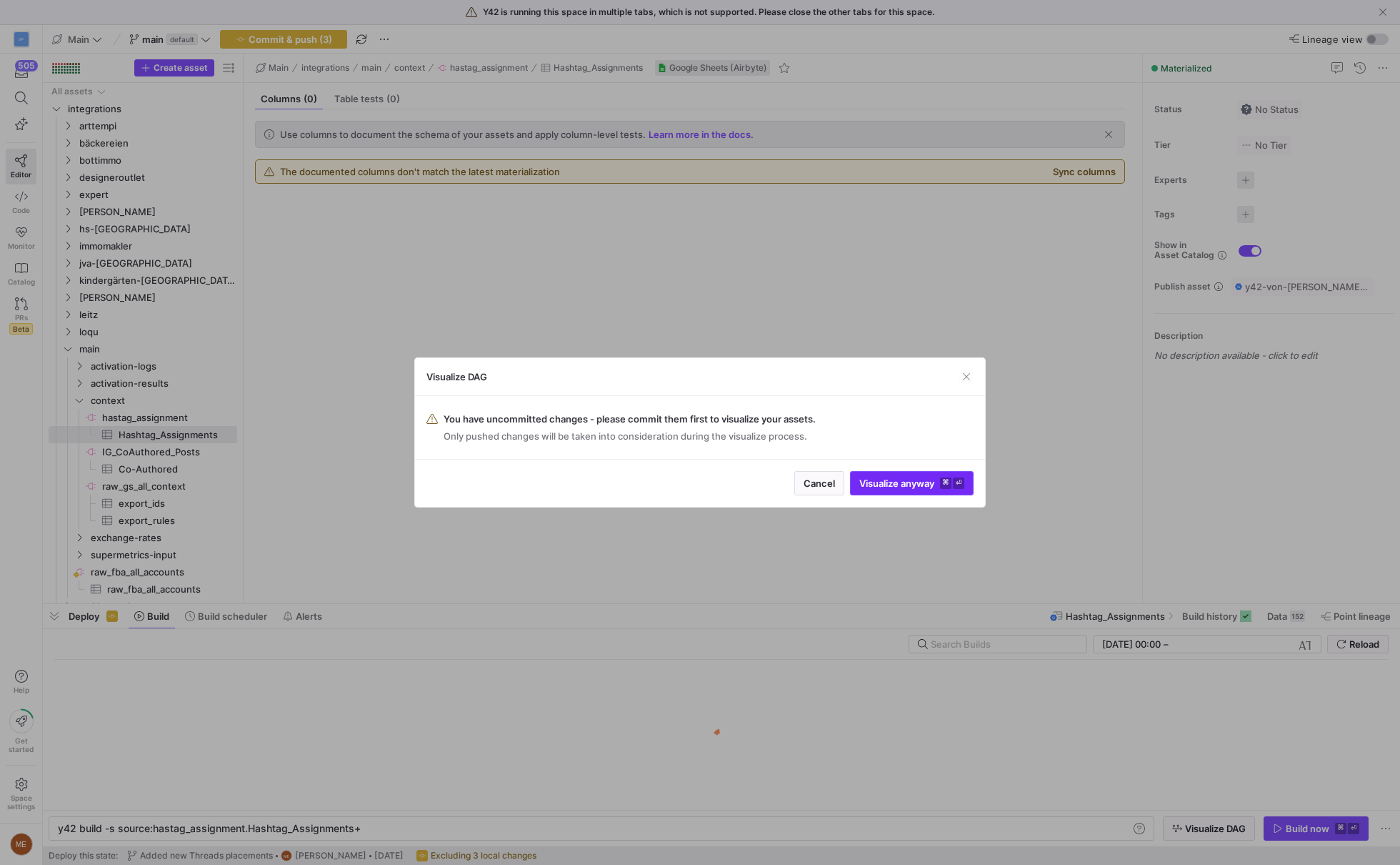
click at [863, 478] on span "Visualize anyway ⌘ ⏎" at bounding box center [911, 483] width 105 height 11
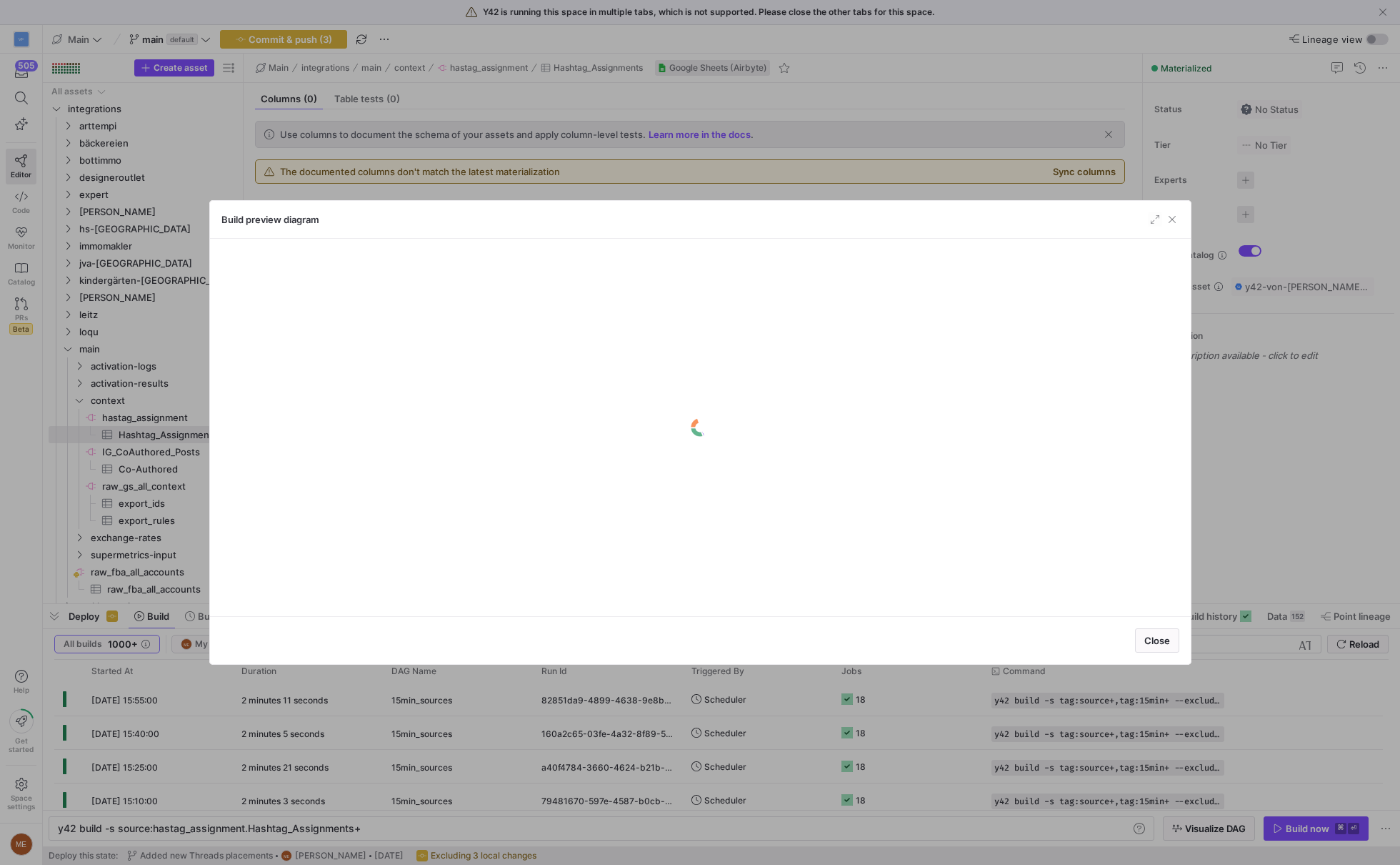
click at [690, 384] on y42-logo-loader at bounding box center [700, 427] width 958 height 354
click at [825, 687] on div at bounding box center [700, 432] width 1400 height 865
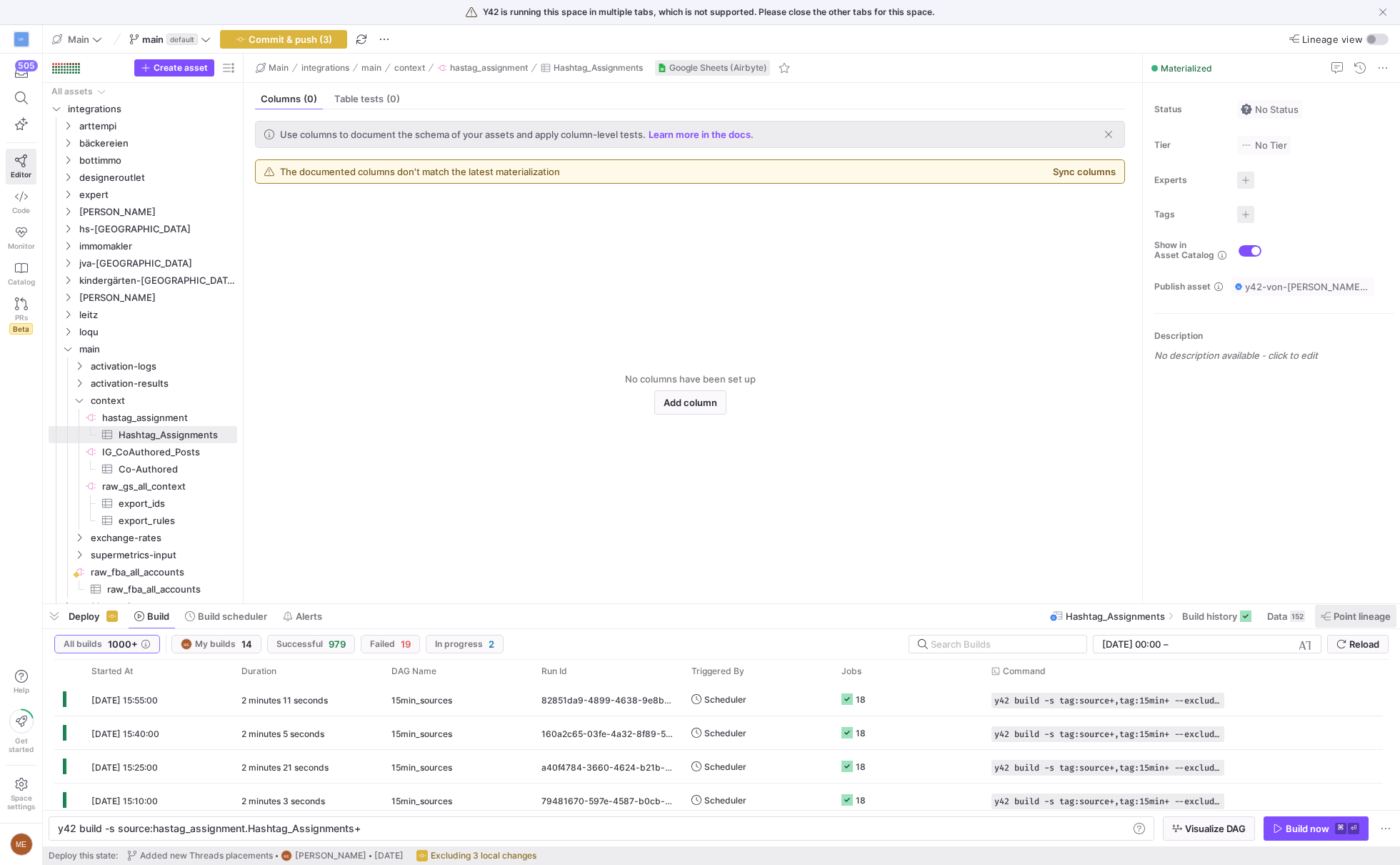
click at [1345, 612] on span "Point lineage" at bounding box center [1362, 616] width 57 height 11
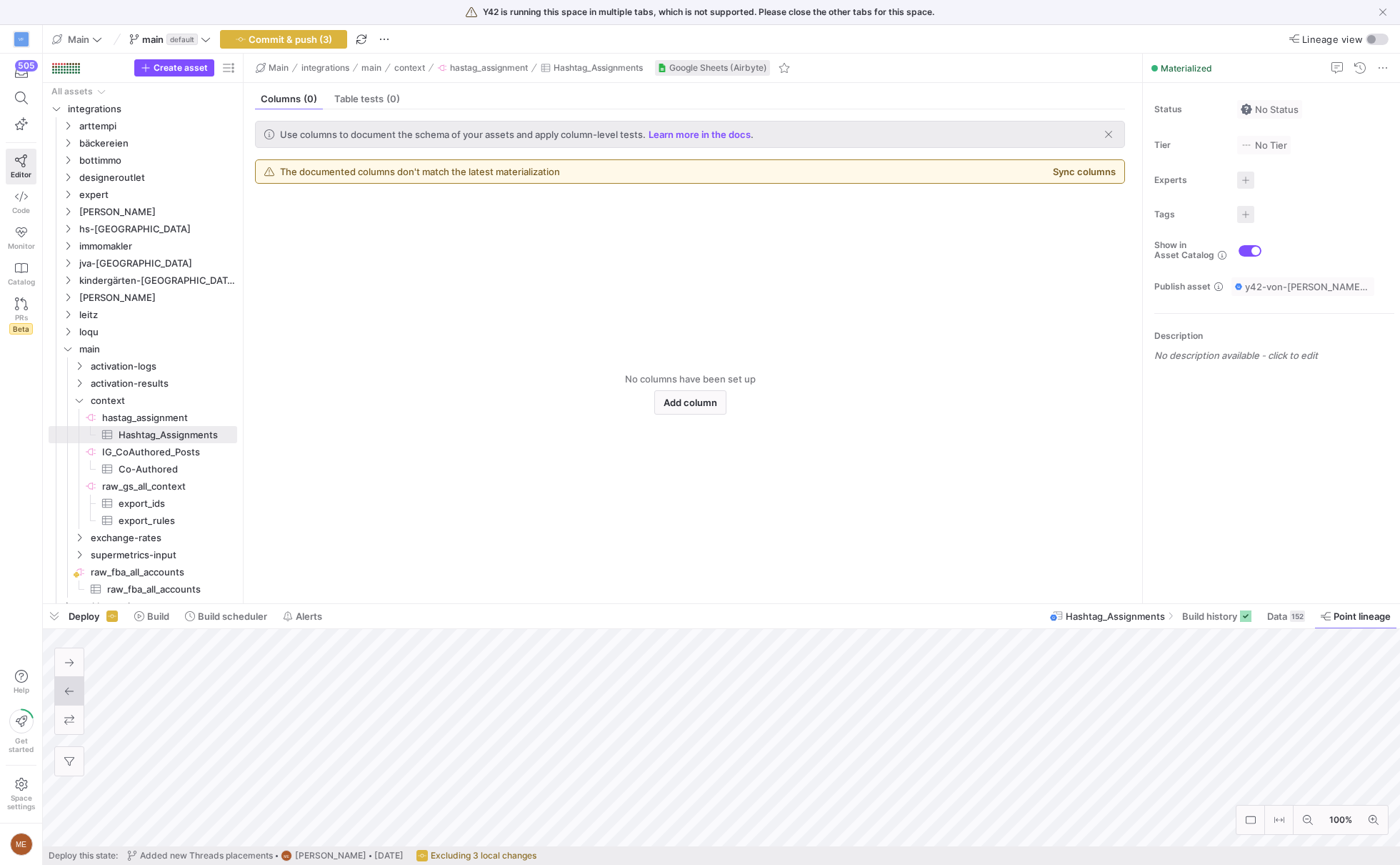
click at [176, 616] on div "Deploy Build Build scheduler Alerts" at bounding box center [185, 616] width 286 height 24
click at [169, 616] on span "Build" at bounding box center [159, 616] width 22 height 11
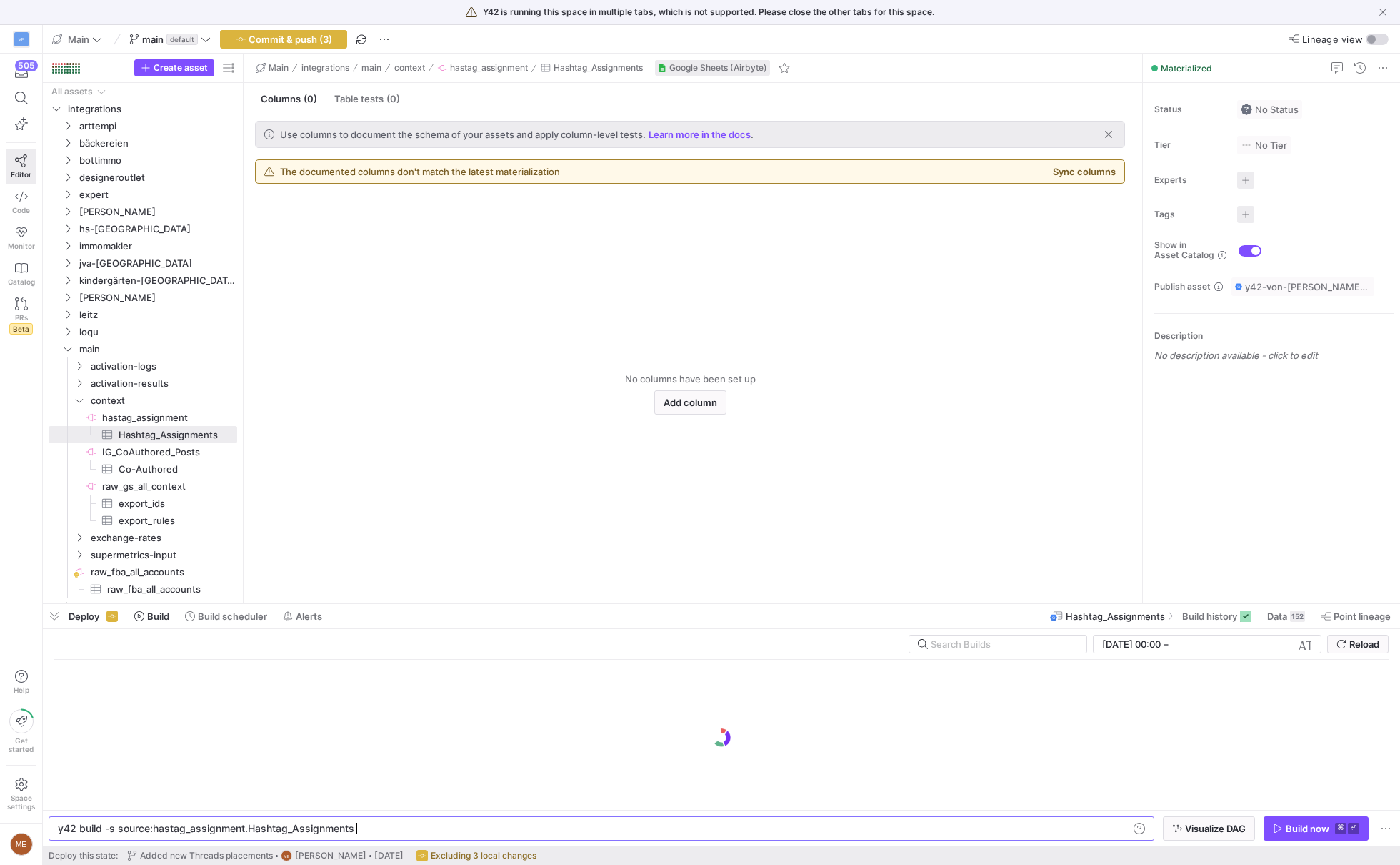
scroll to position [0, 293]
click at [1322, 828] on div "Build now" at bounding box center [1307, 828] width 43 height 11
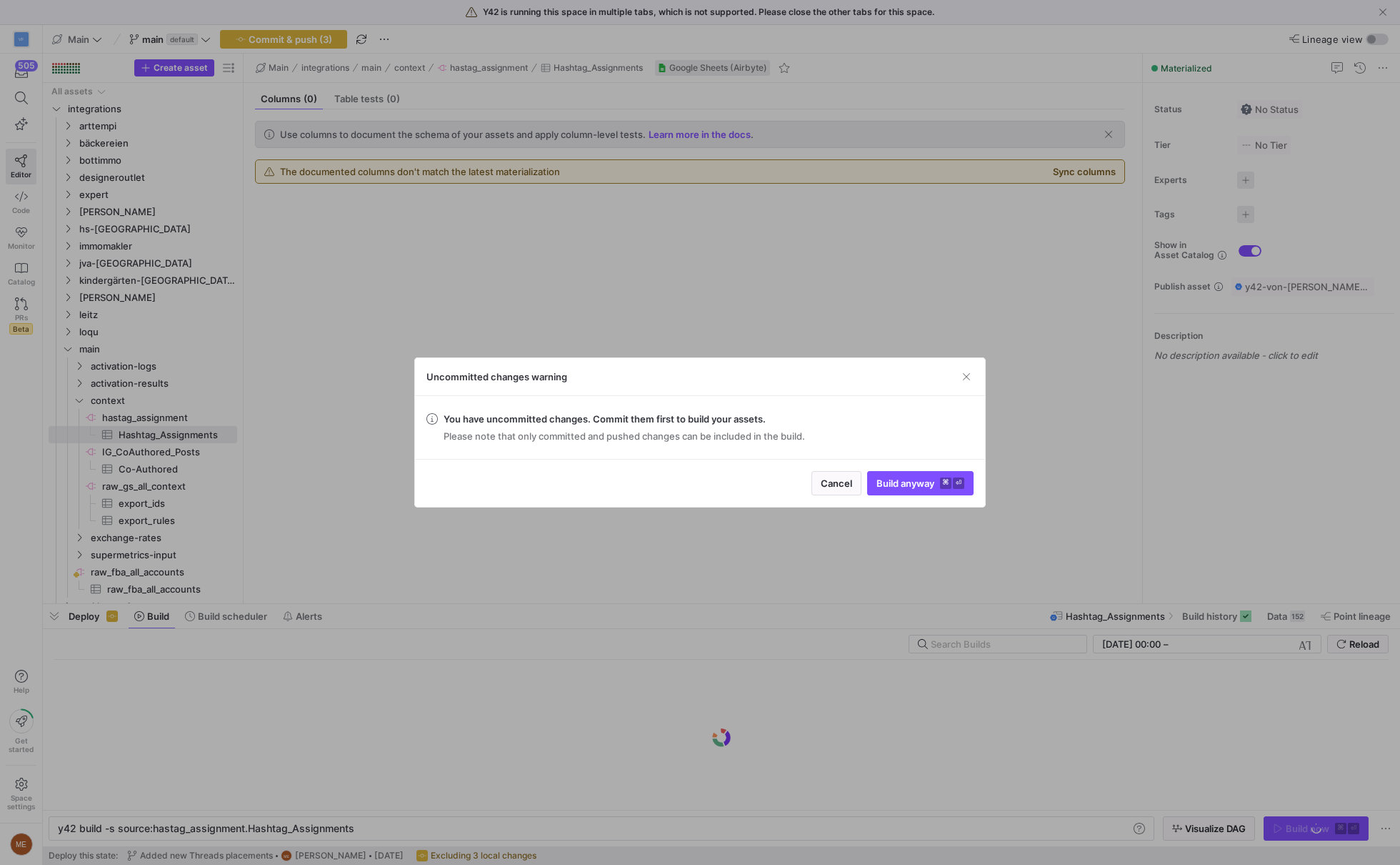
click at [835, 469] on div "Cancel Build anyway ⌘ ⏎" at bounding box center [700, 483] width 570 height 48
click at [835, 497] on div "Cancel Build anyway ⌘ ⏎" at bounding box center [700, 483] width 570 height 48
click at [838, 488] on span "Cancel" at bounding box center [836, 483] width 31 height 11
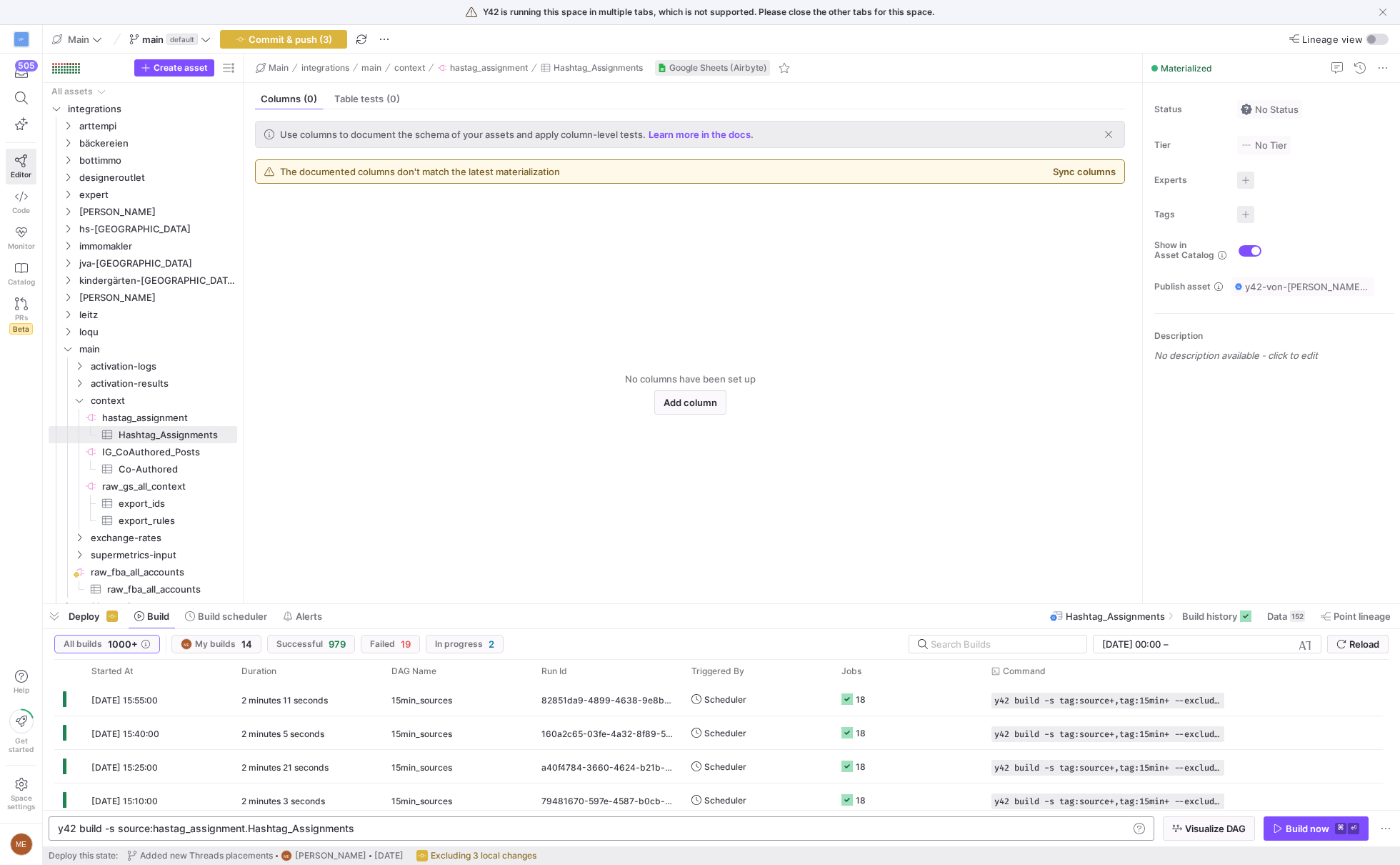
click at [449, 827] on div "y42 build -s source:hastag_assignment.Hashtag_Assi gnments" at bounding box center [594, 828] width 1073 height 11
type textarea "y42 build -s source:hastag_assignment.Hashtag_Assignments+"
click at [1342, 823] on kbd "⌘" at bounding box center [1341, 828] width 11 height 11
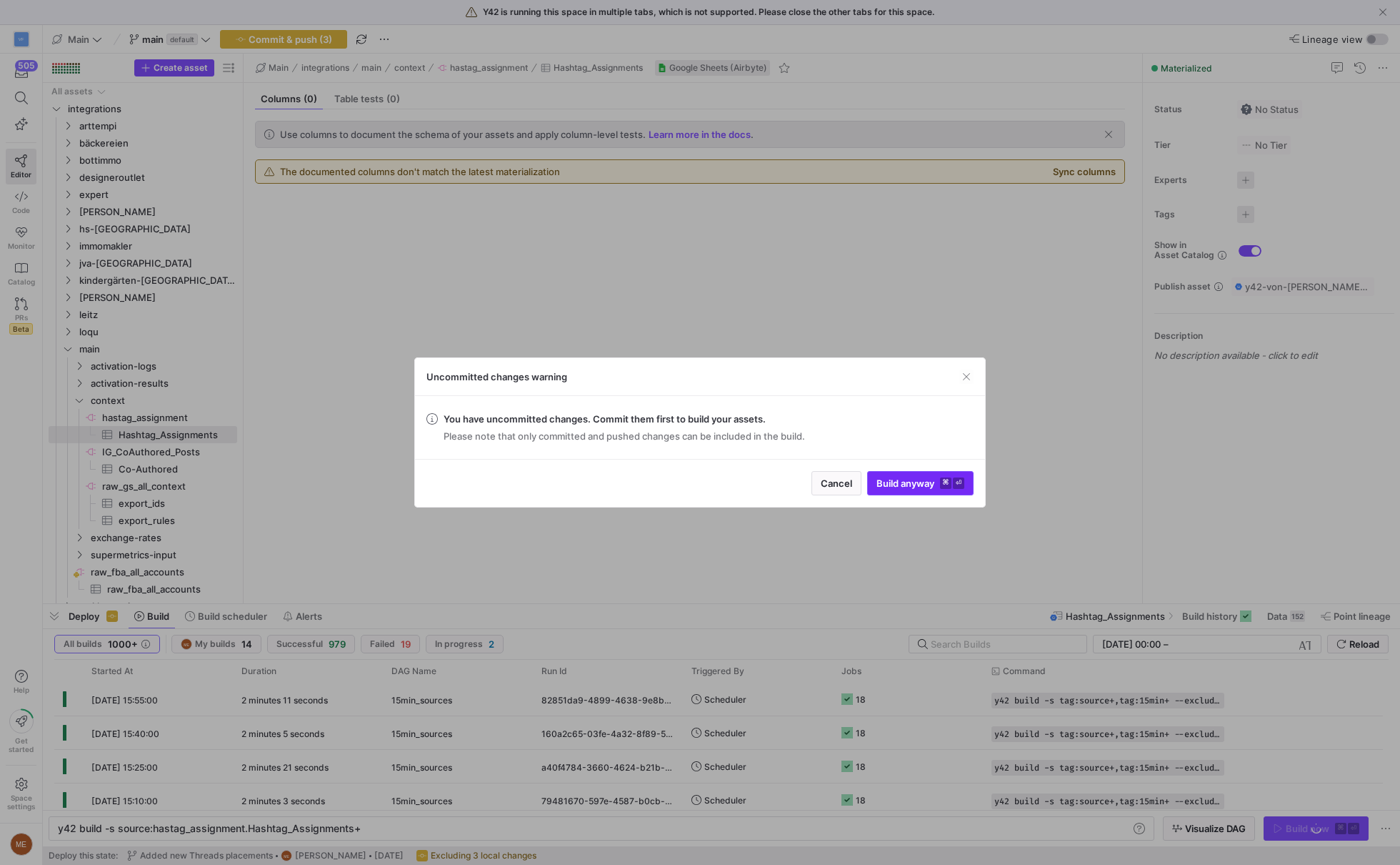
click at [947, 472] on span "submit" at bounding box center [920, 483] width 105 height 23
